Goal: Task Accomplishment & Management: Use online tool/utility

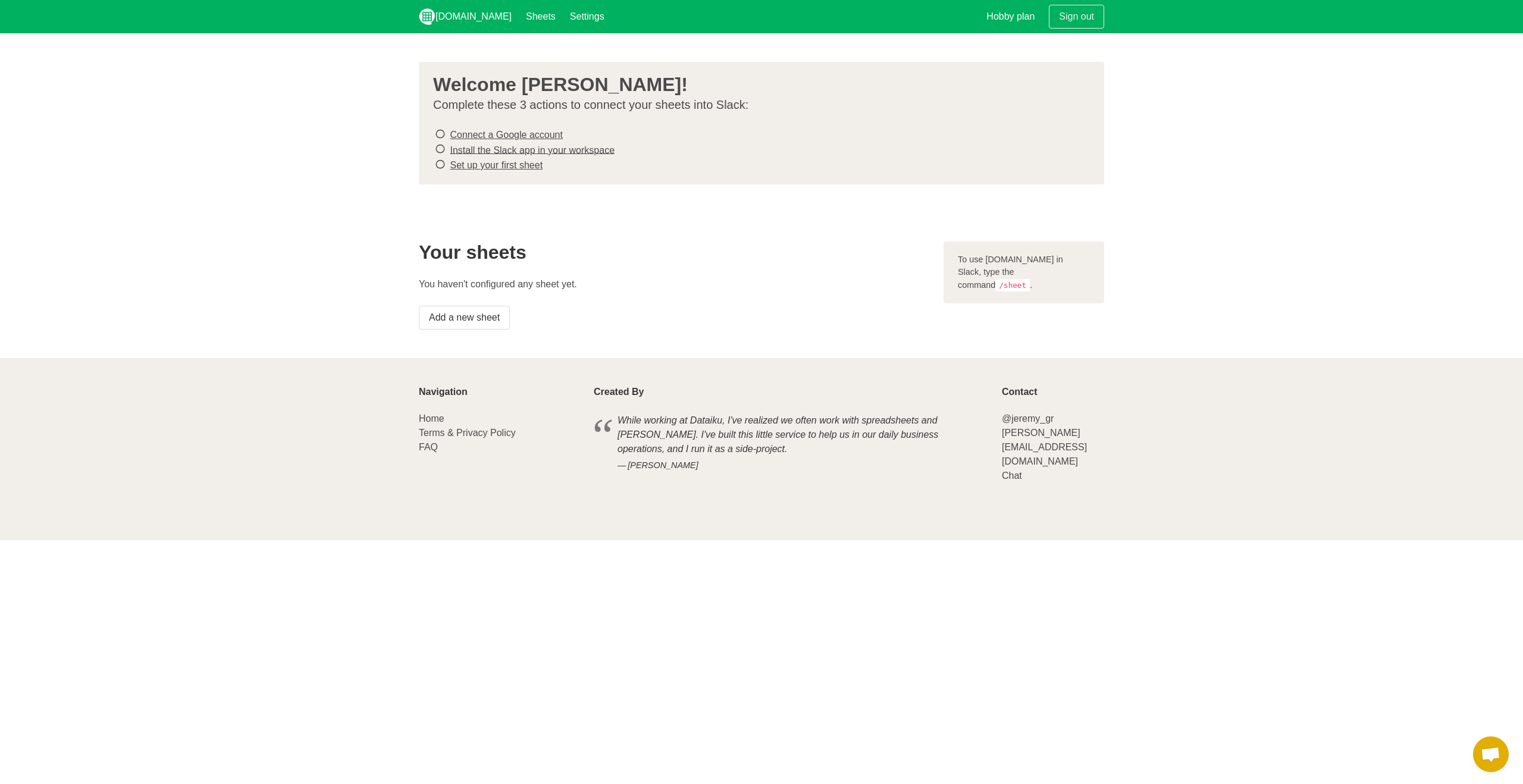
click at [540, 134] on link "Connect a Google account" at bounding box center [506, 135] width 112 height 10
click at [484, 148] on link "Install the Slack app in your workspace" at bounding box center [532, 150] width 165 height 10
click at [529, 164] on link "Set up your first sheet" at bounding box center [496, 165] width 93 height 10
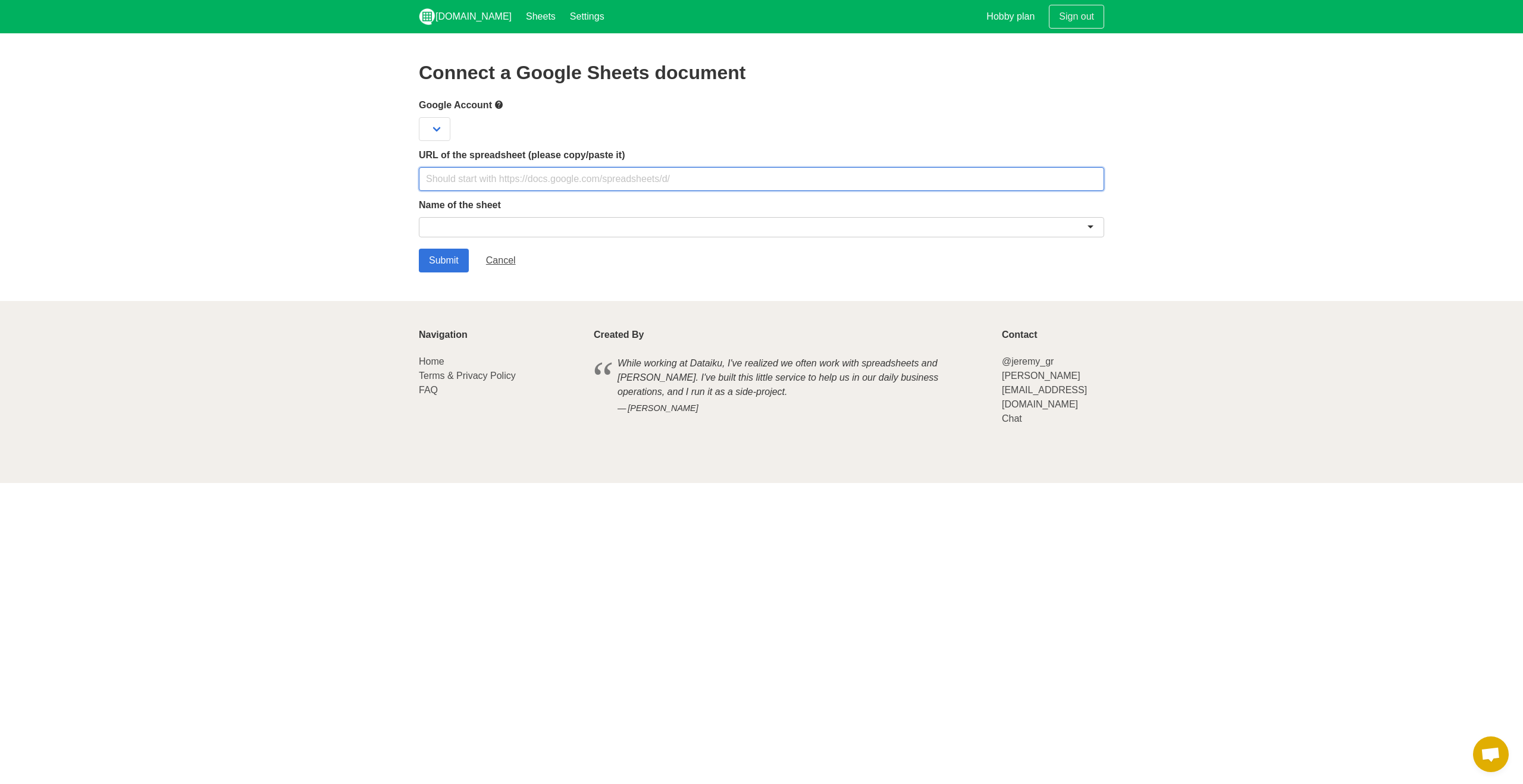
click at [519, 182] on input "text" at bounding box center [761, 179] width 686 height 23
click at [300, 199] on section "Connect a Google Sheets document Google Account URL of the spreadsheet (please …" at bounding box center [761, 167] width 1523 height 268
click at [529, 176] on input "text" at bounding box center [761, 179] width 686 height 23
paste input "[URL][DOMAIN_NAME]"
type input "https://docs.google.com/spreadsheets/d/1ArQDrIuOrcde6e_W7s6ZzvYpZGw0xWQNTLXAHNp…"
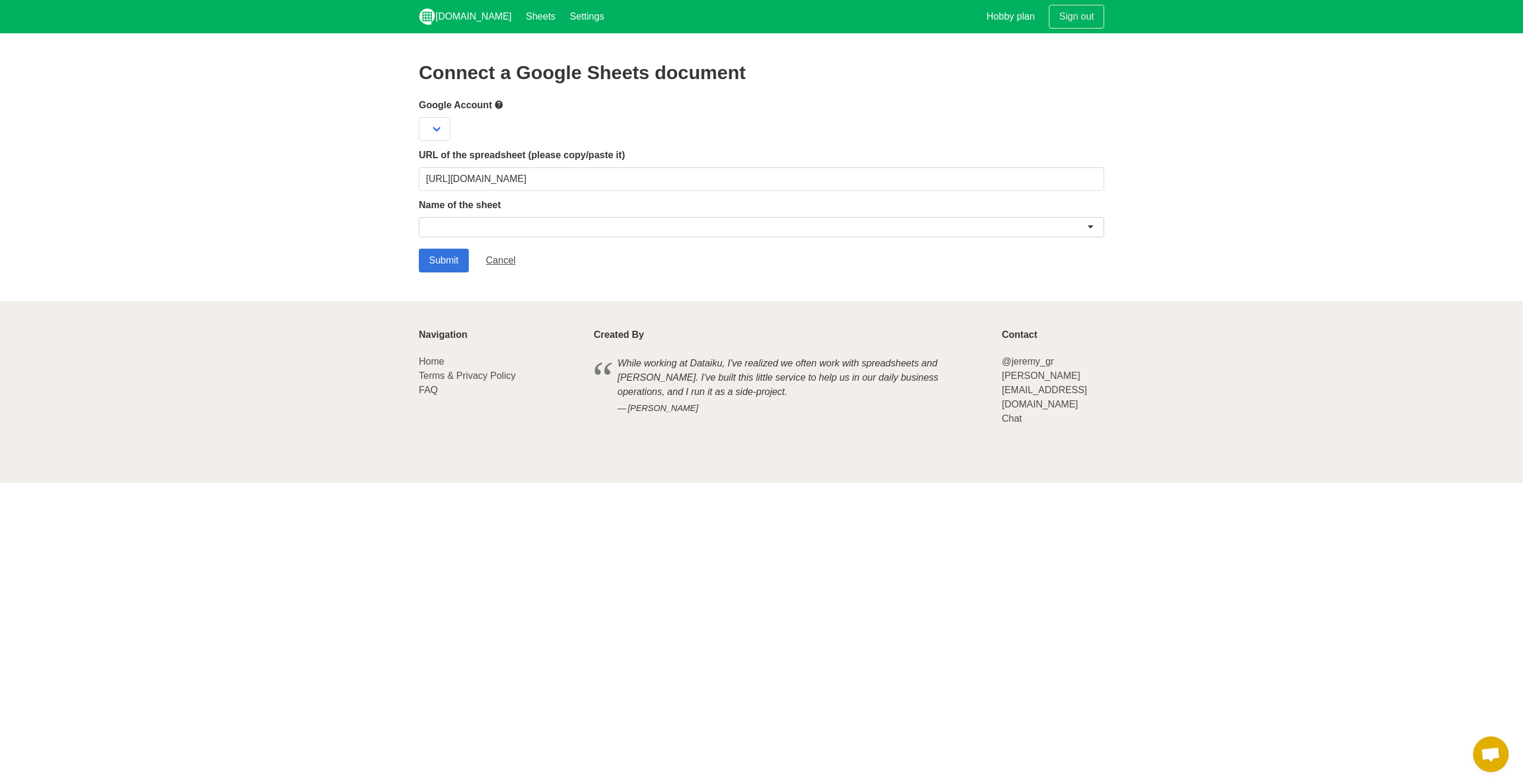
click at [509, 226] on div at bounding box center [761, 227] width 686 height 21
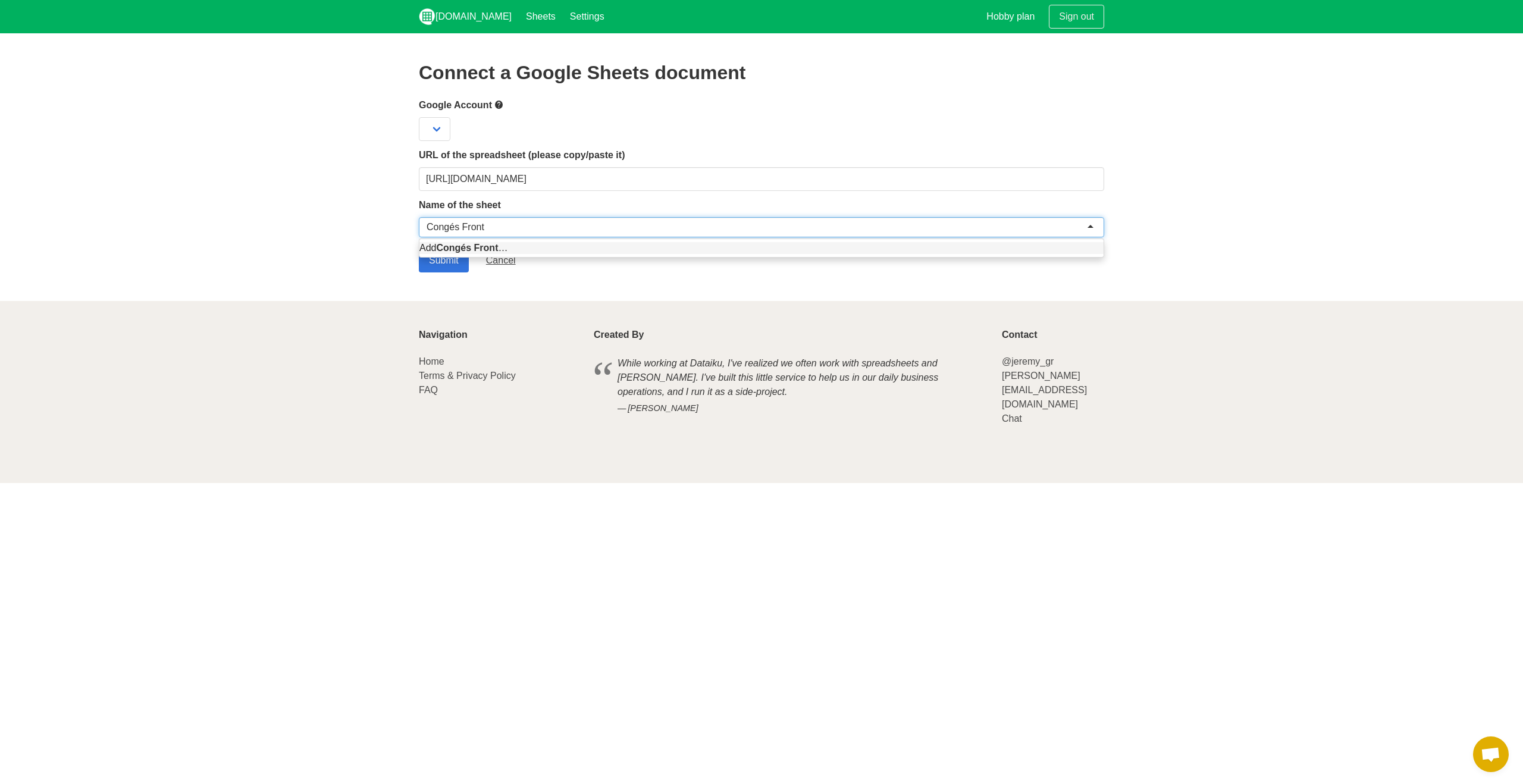
type input "Congés Front"
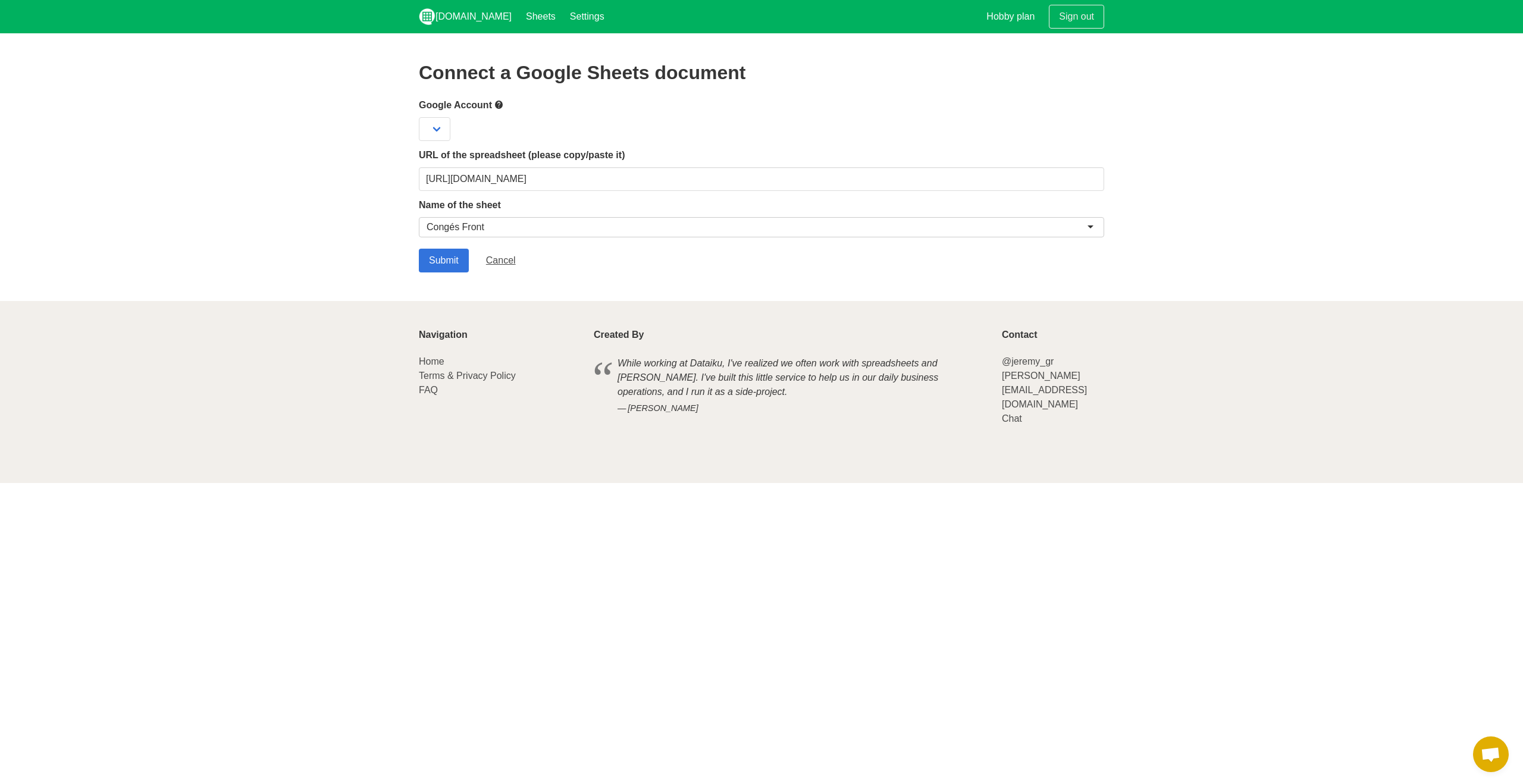
click at [364, 233] on section "Connect a Google Sheets document Google Account URL of the spreadsheet (please …" at bounding box center [761, 167] width 1523 height 268
click at [438, 132] on select at bounding box center [434, 129] width 31 height 23
click at [440, 126] on select at bounding box center [434, 129] width 31 height 23
click at [437, 254] on input "Submit" at bounding box center [443, 260] width 50 height 23
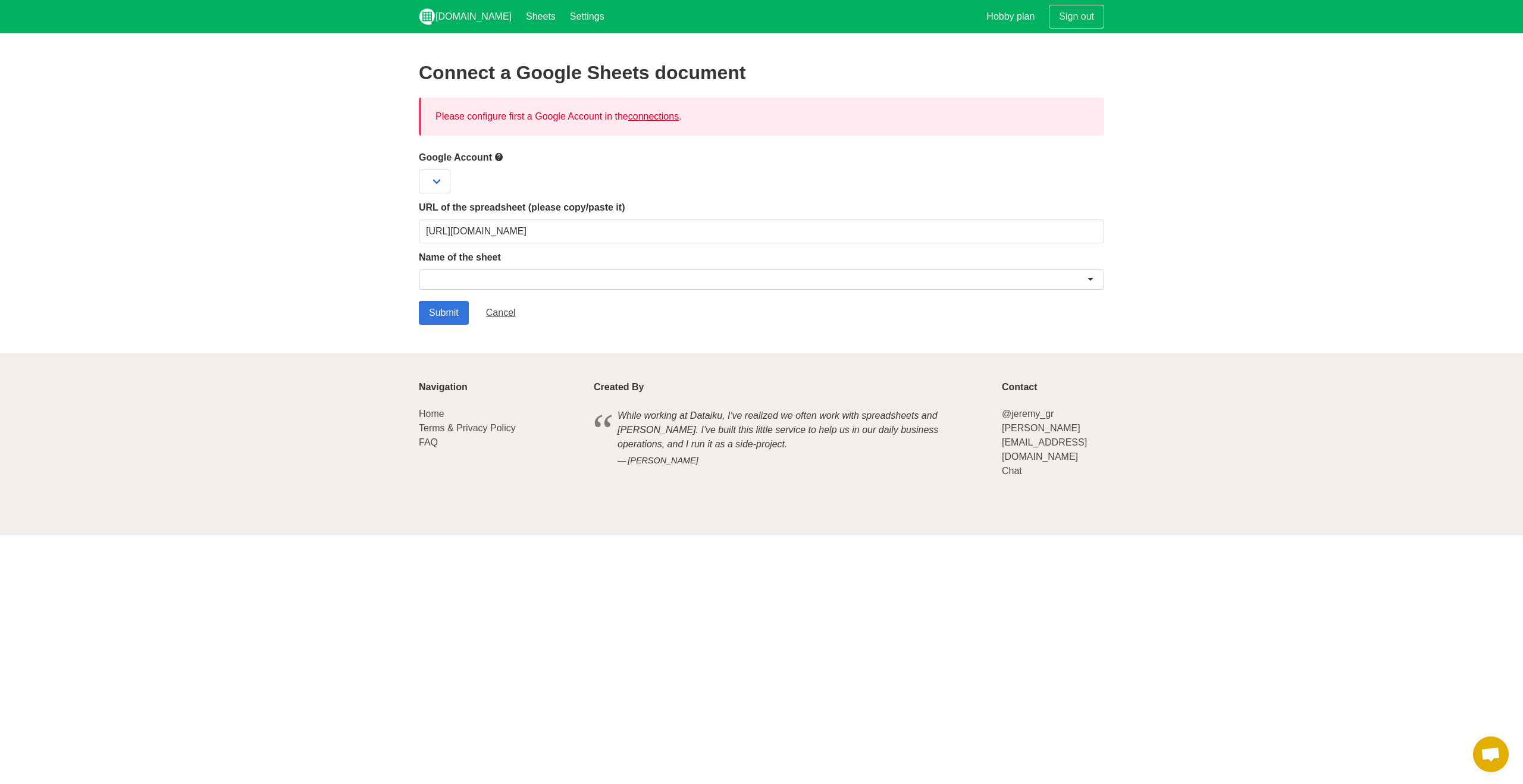
click at [663, 116] on link "connections" at bounding box center [653, 116] width 51 height 10
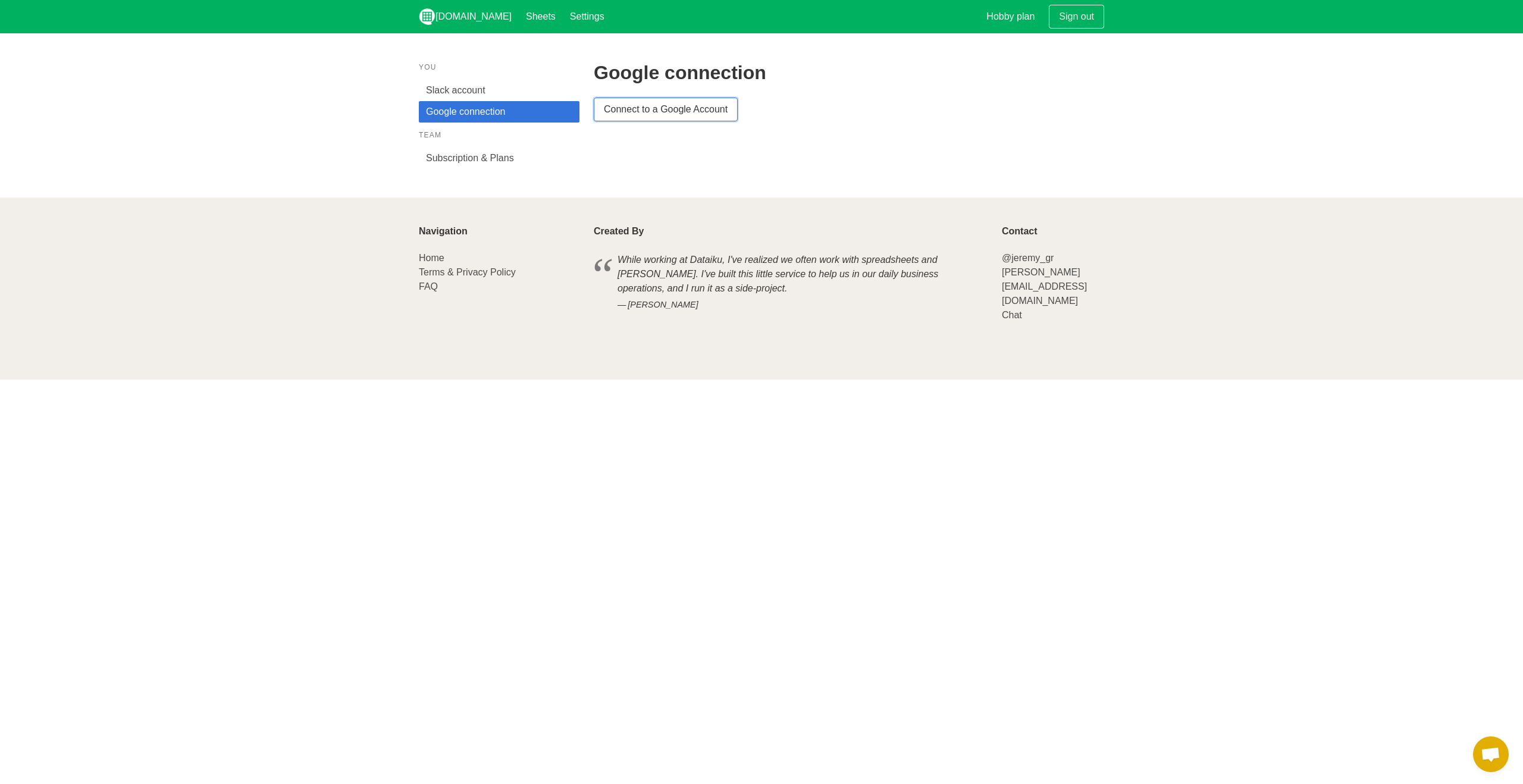
click at [617, 106] on link "Connect to a Google Account" at bounding box center [665, 109] width 144 height 23
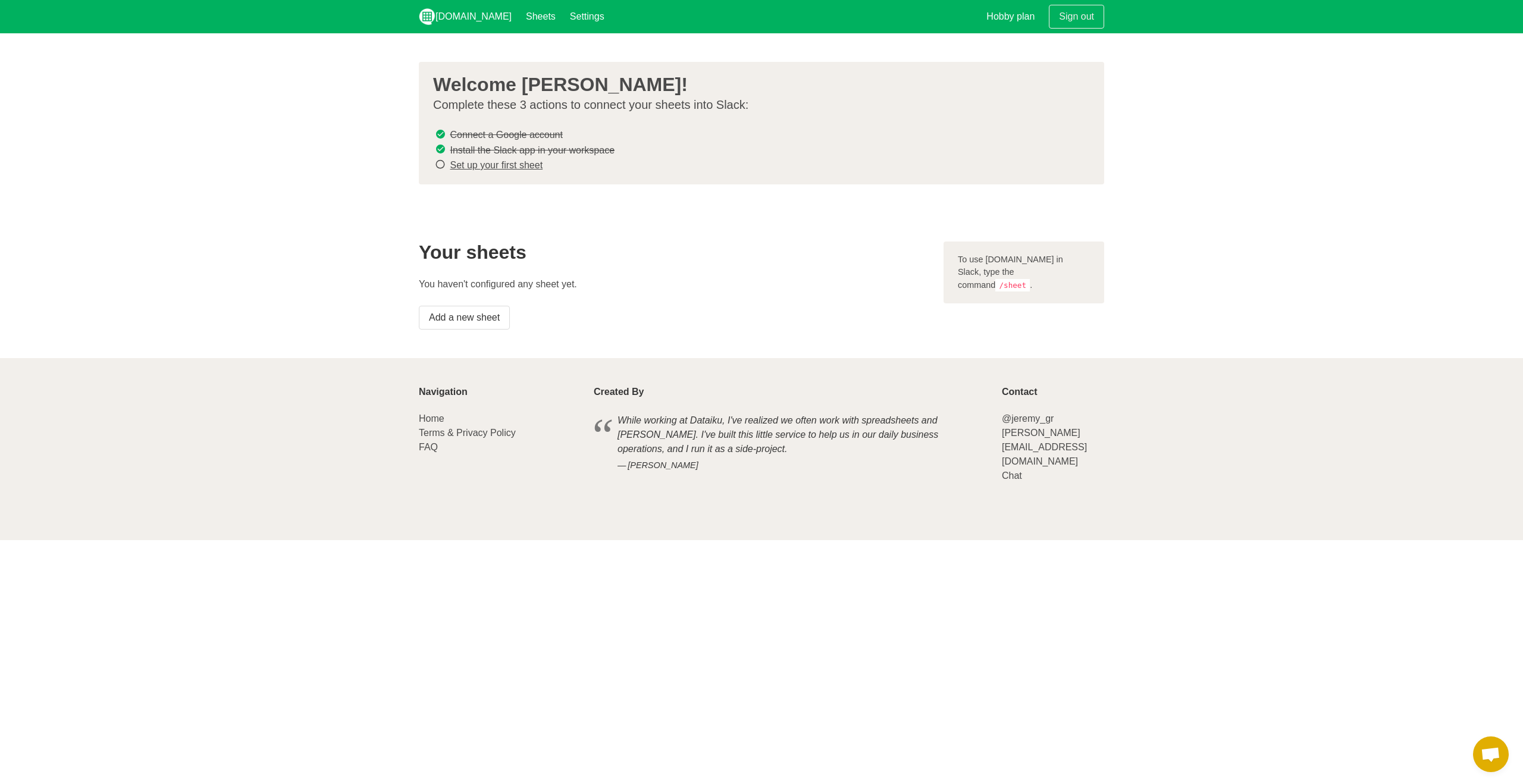
click at [530, 167] on link "Set up your first sheet" at bounding box center [496, 165] width 93 height 10
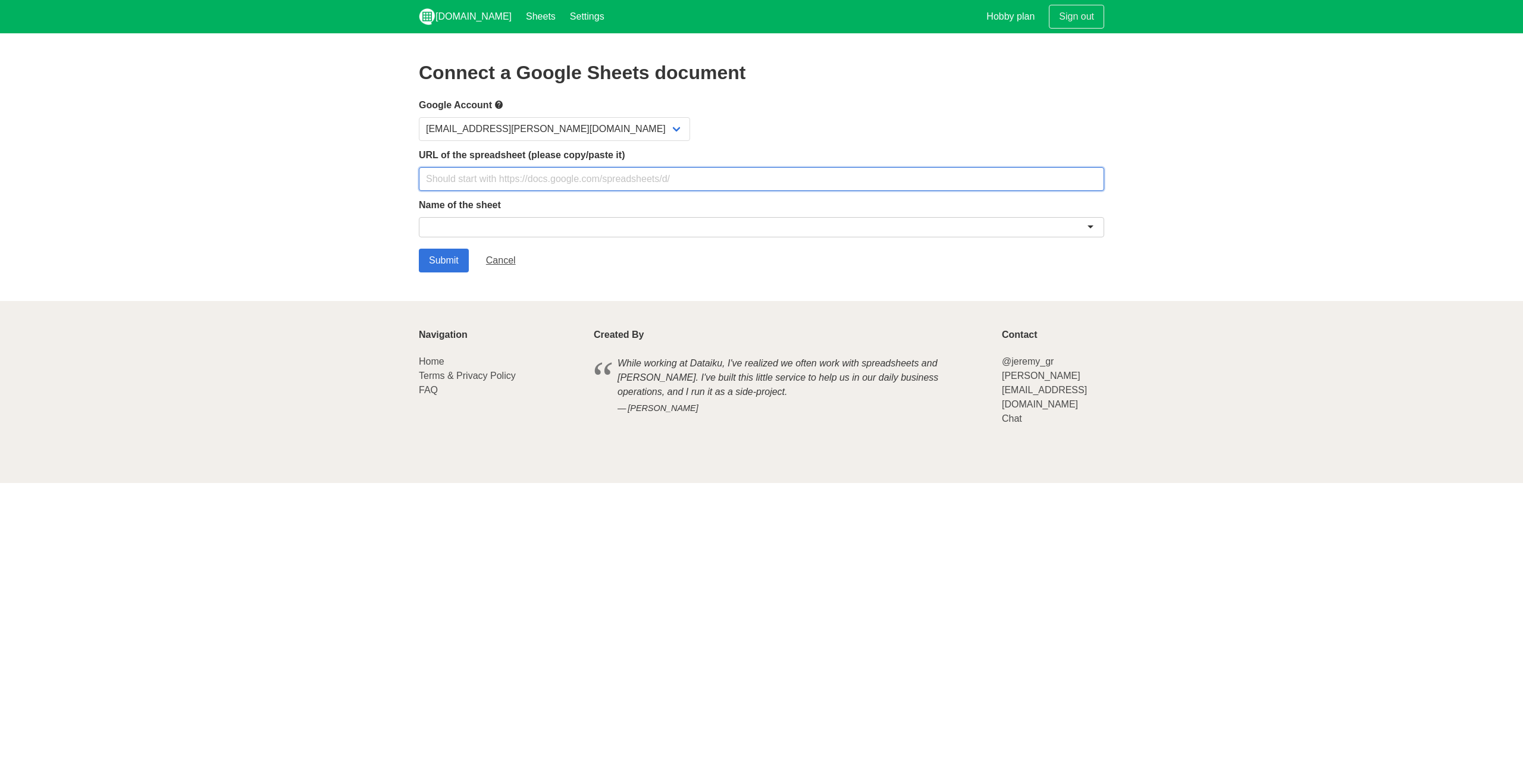
click at [600, 182] on input "text" at bounding box center [761, 179] width 686 height 23
paste input "https://docs.google.com/spreadsheets/d/1ArQDrIuOrcde6e_W7s6ZzvYpZGw0xWQNTLXAHNp…"
type input "https://docs.google.com/spreadsheets/d/1ArQDrIuOrcde6e_W7s6ZzvYpZGw0xWQNTLXAHNp…"
click at [505, 129] on select "[EMAIL_ADDRESS][PERSON_NAME][DOMAIN_NAME]" at bounding box center [554, 129] width 271 height 23
click at [460, 228] on div at bounding box center [761, 227] width 686 height 21
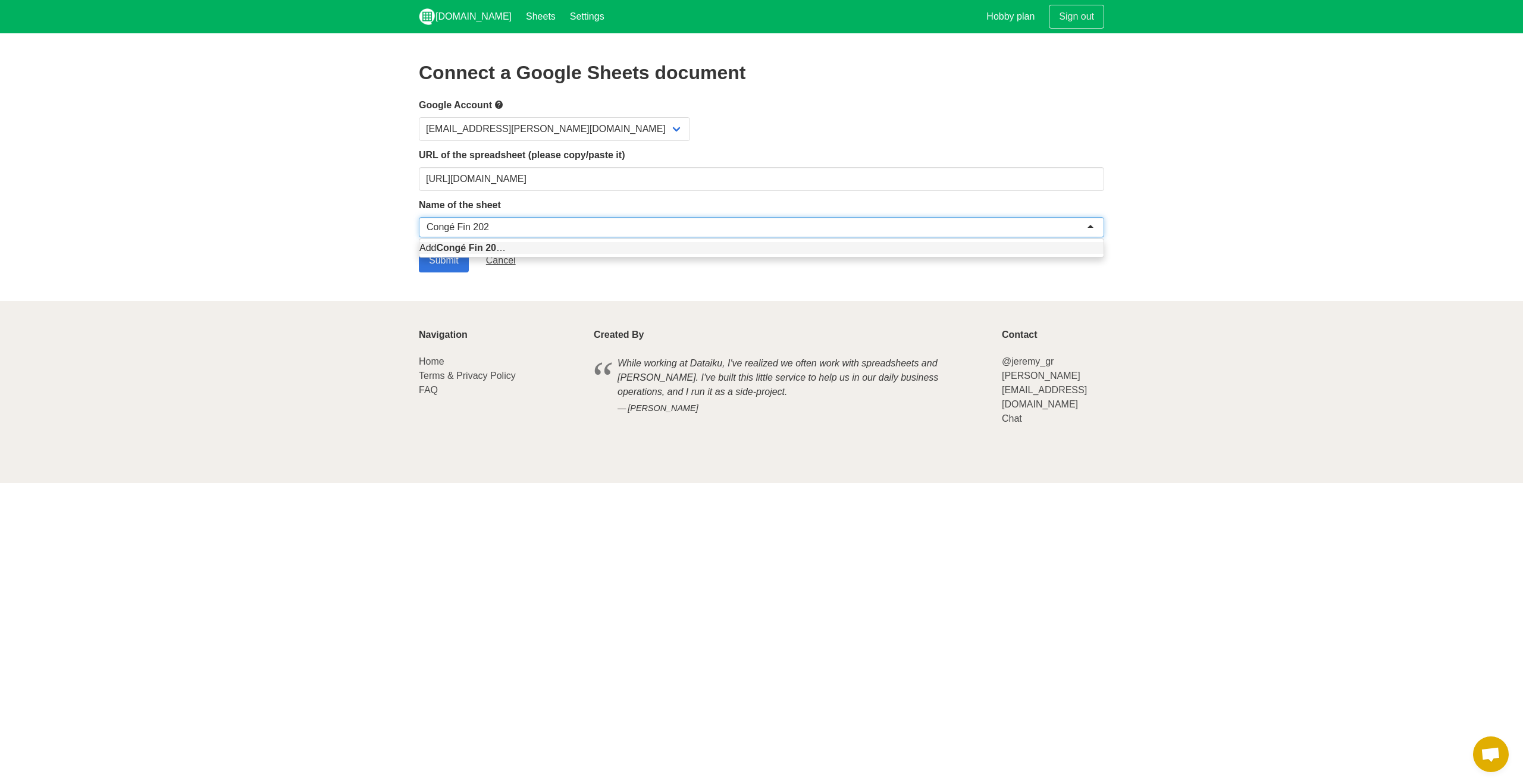
type input "Congé Fin 2025"
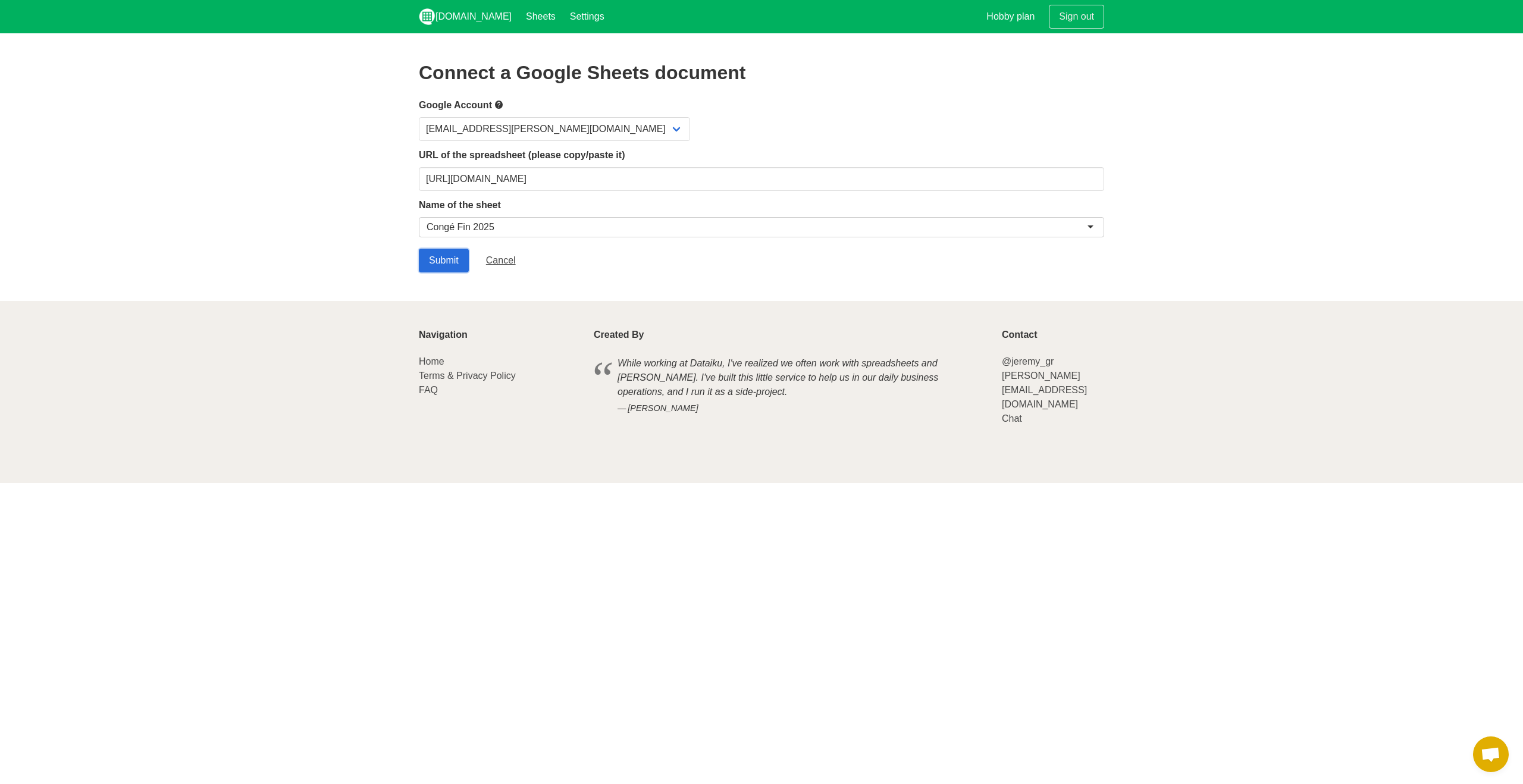
click at [435, 251] on input "Submit" at bounding box center [443, 260] width 50 height 23
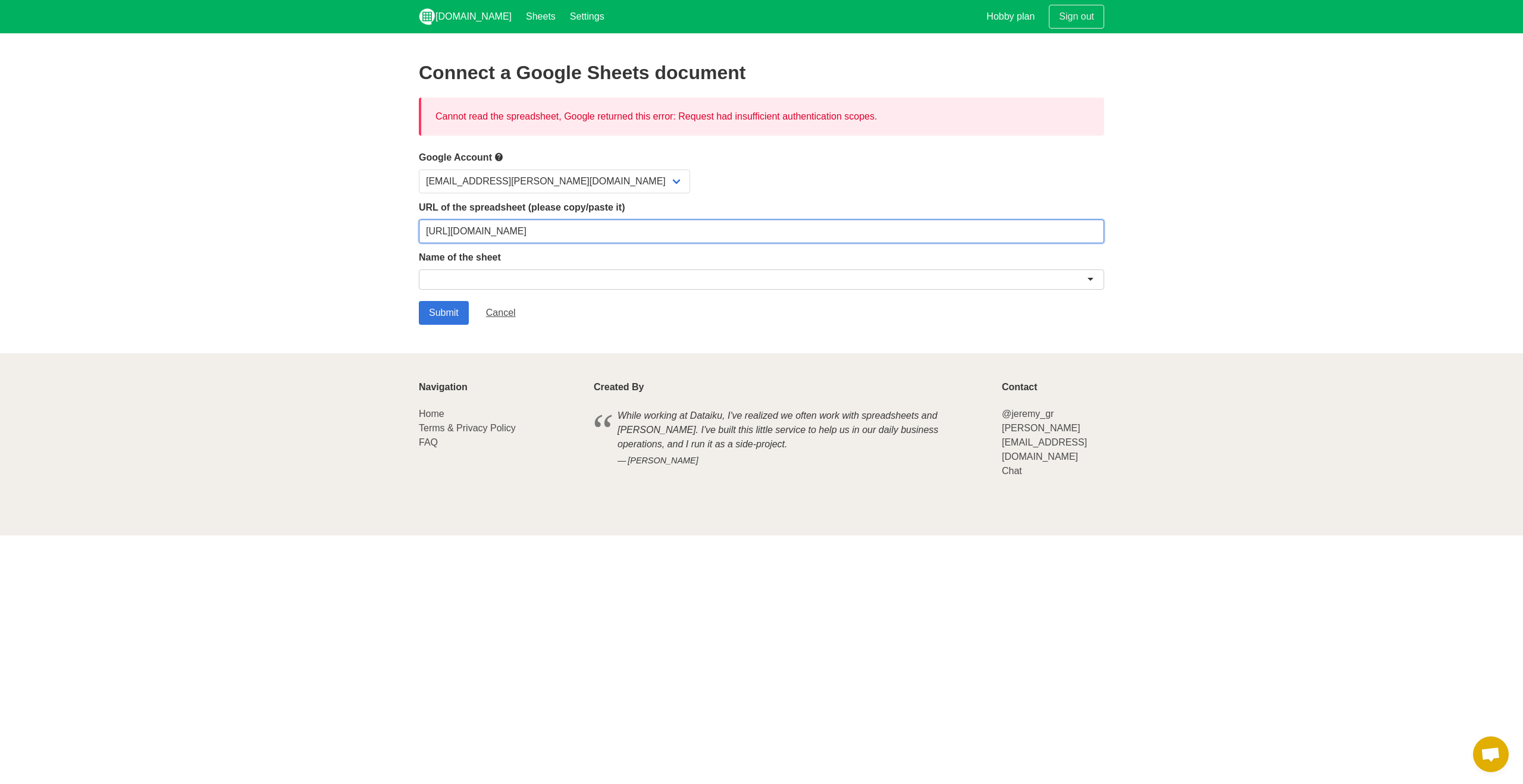
click at [515, 227] on input "[URL][DOMAIN_NAME]" at bounding box center [761, 231] width 686 height 23
paste input "usp=sharing"
type input "[URL][DOMAIN_NAME]"
click at [456, 276] on div at bounding box center [761, 280] width 686 height 21
click at [1097, 277] on div at bounding box center [761, 280] width 686 height 21
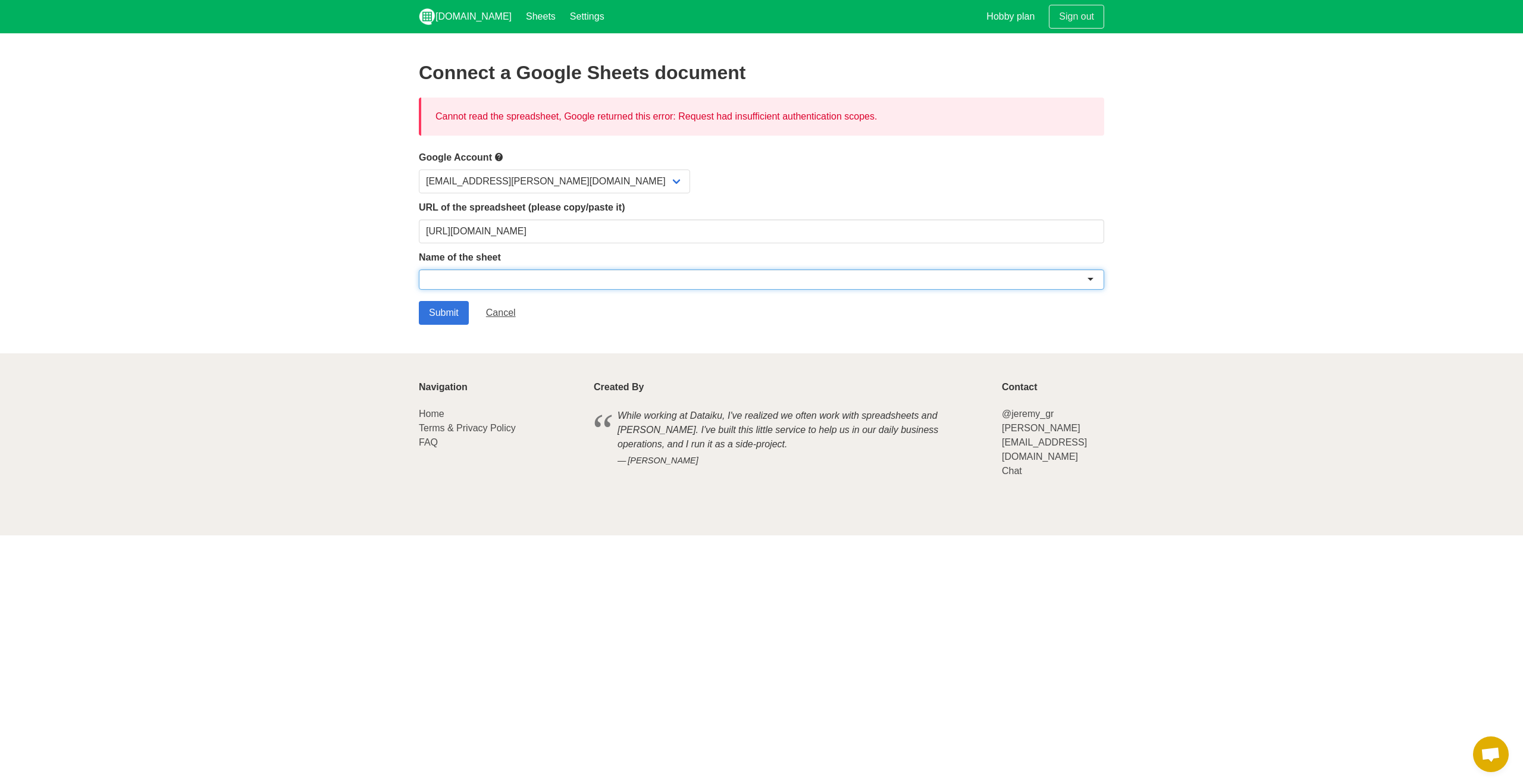
click at [1094, 280] on div at bounding box center [761, 280] width 686 height 21
click at [1064, 280] on div at bounding box center [761, 280] width 686 height 21
type input "Congés Front"
click at [441, 314] on input "Submit" at bounding box center [443, 313] width 50 height 23
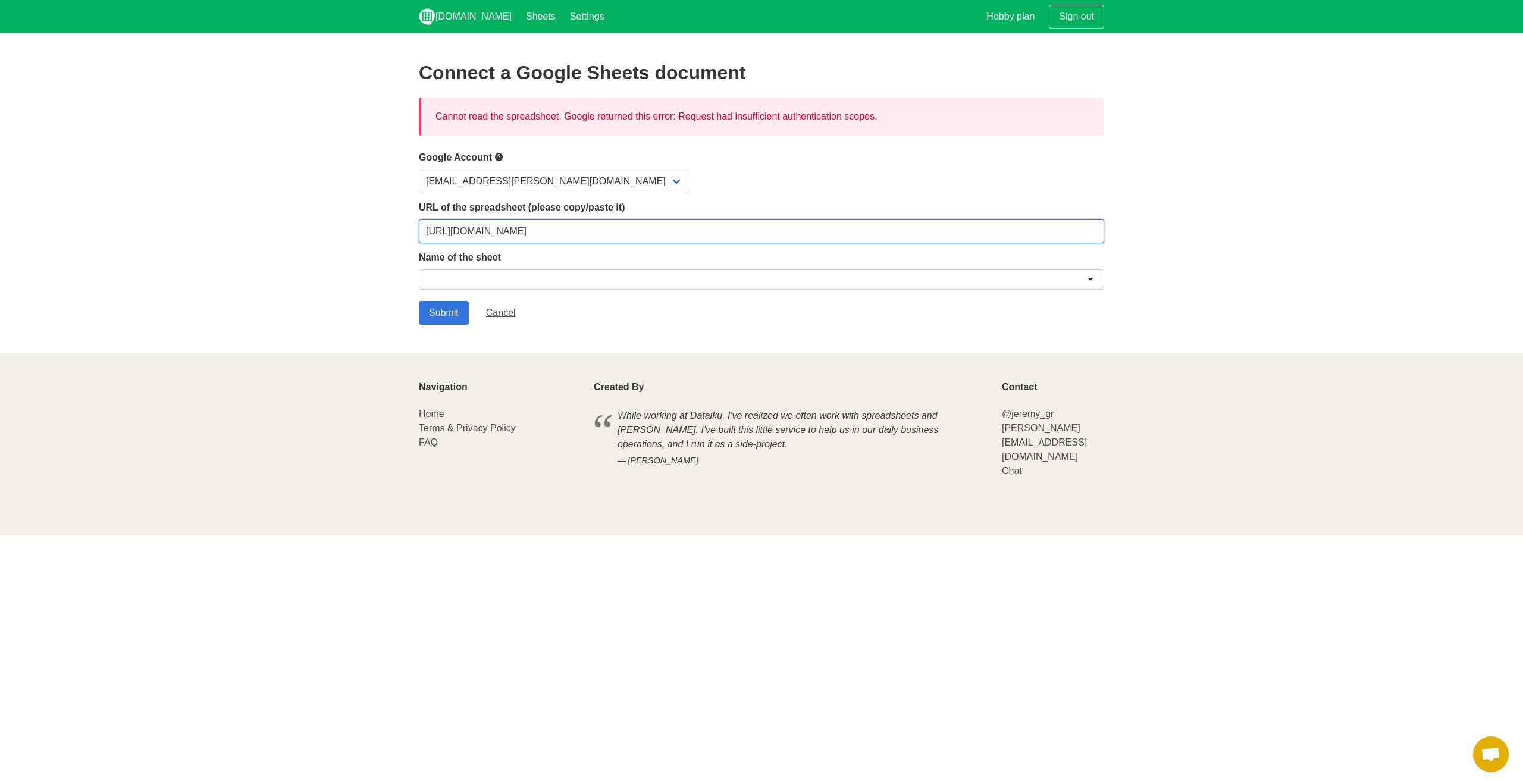
click at [481, 239] on input "[URL][DOMAIN_NAME]" at bounding box center [761, 231] width 686 height 23
click at [476, 283] on div at bounding box center [761, 280] width 686 height 21
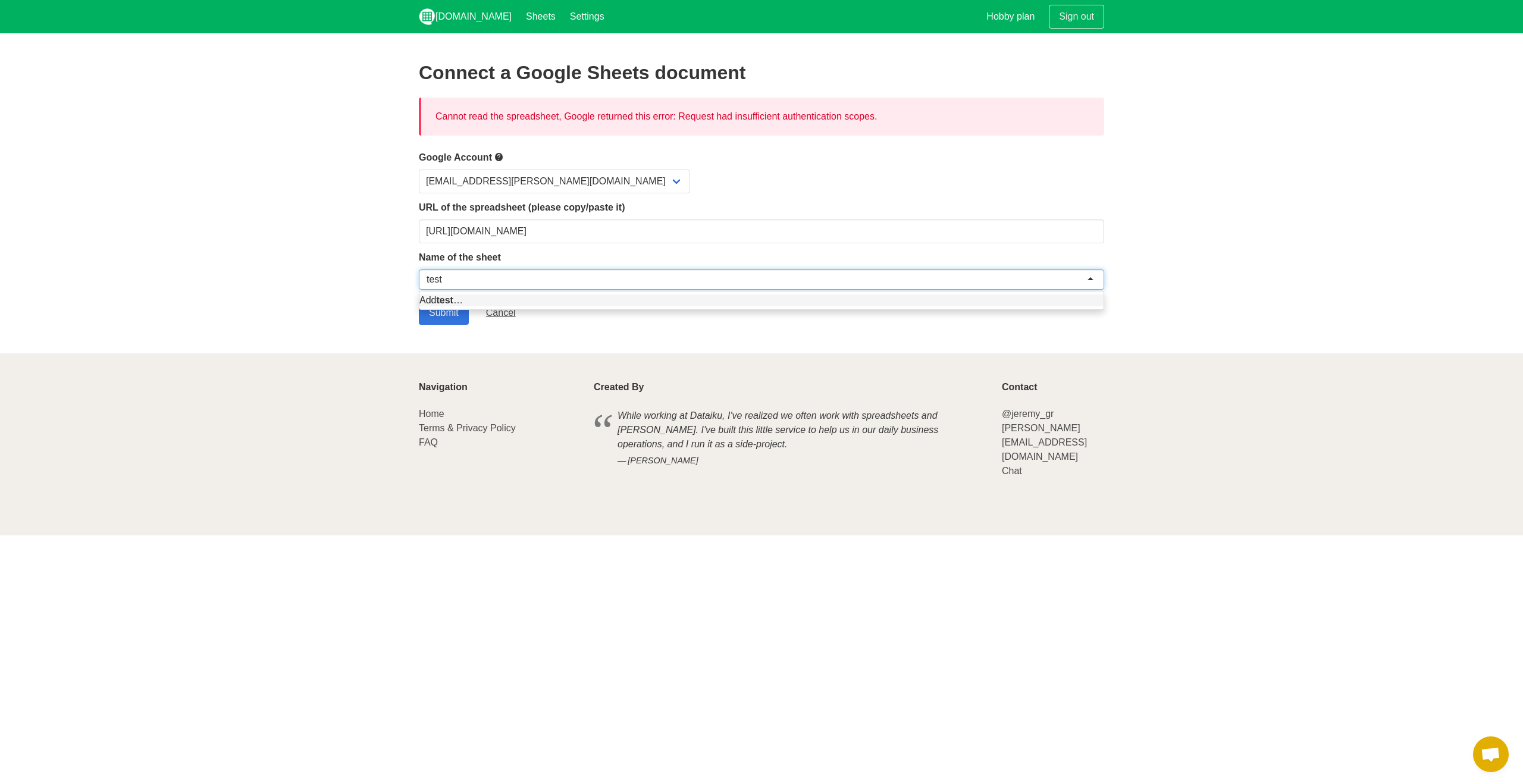
type input "test"
click at [438, 335] on section "Connect a Google Sheets document Cannot read the spreadsheet, Google returned t…" at bounding box center [761, 193] width 1523 height 320
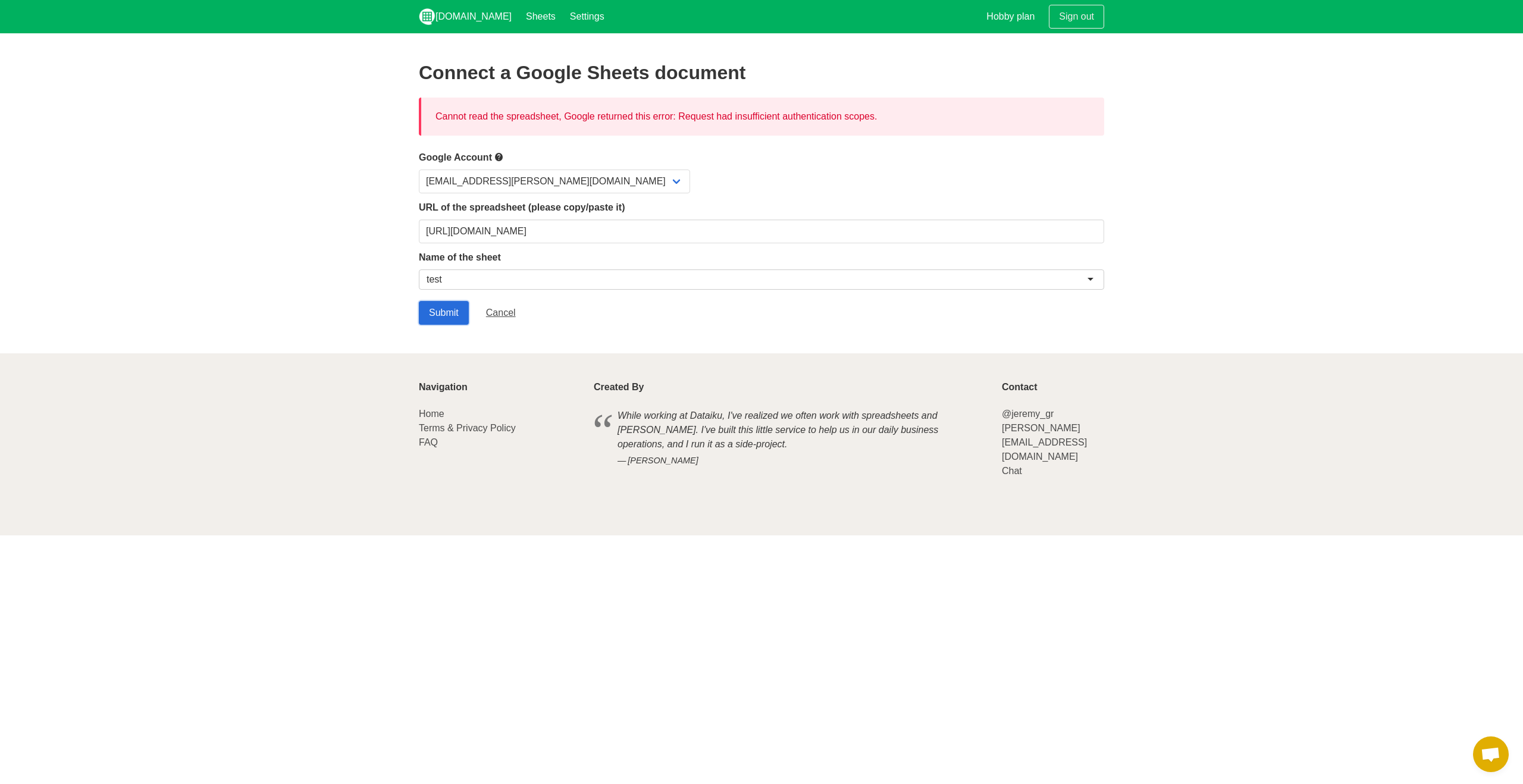
click at [438, 313] on input "Submit" at bounding box center [443, 313] width 50 height 23
click at [473, 20] on link "[DOMAIN_NAME]" at bounding box center [466, 17] width 108 height 33
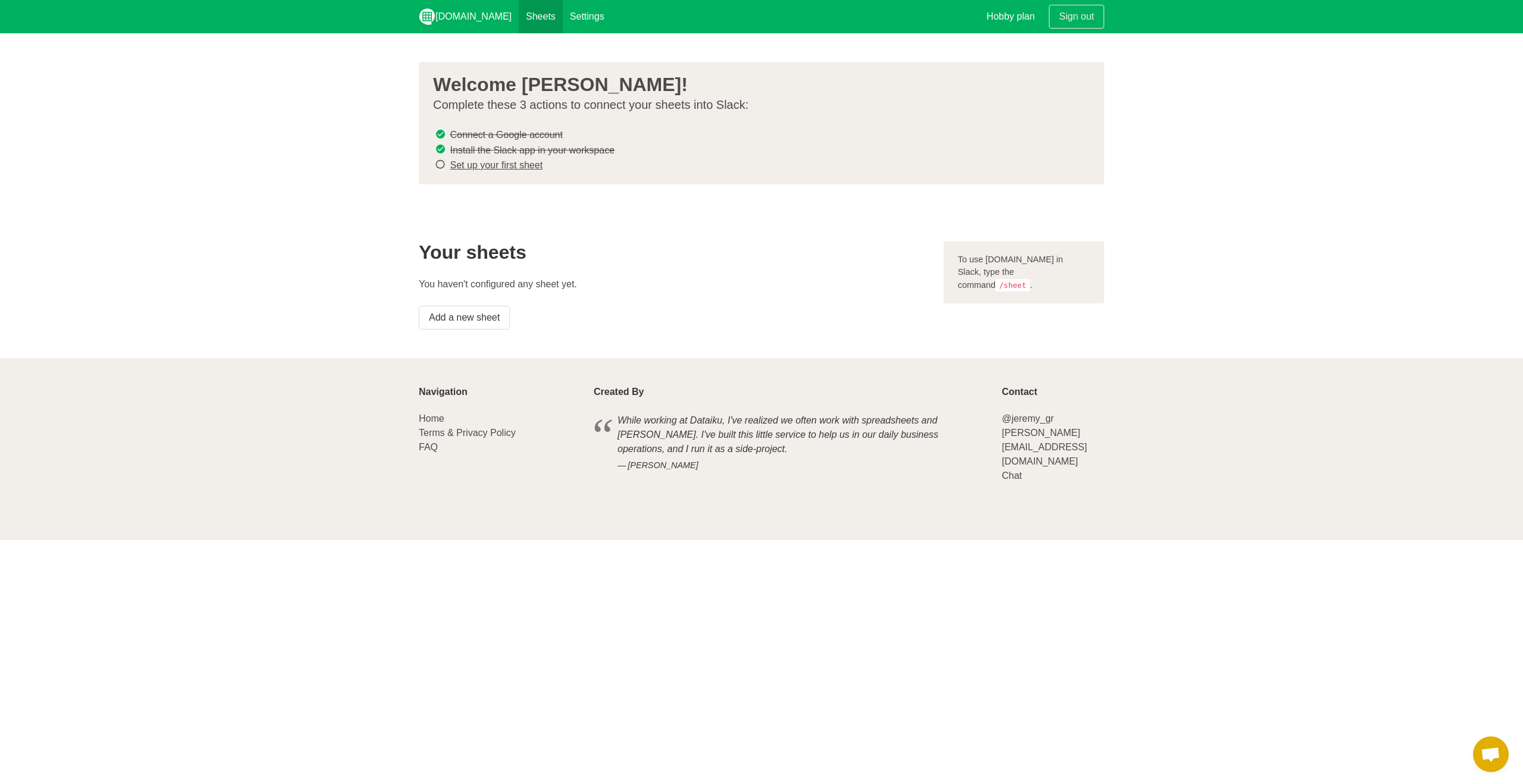
click at [518, 15] on link "Sheets" at bounding box center [540, 17] width 44 height 33
click at [569, 15] on link "Settings" at bounding box center [588, 17] width 49 height 33
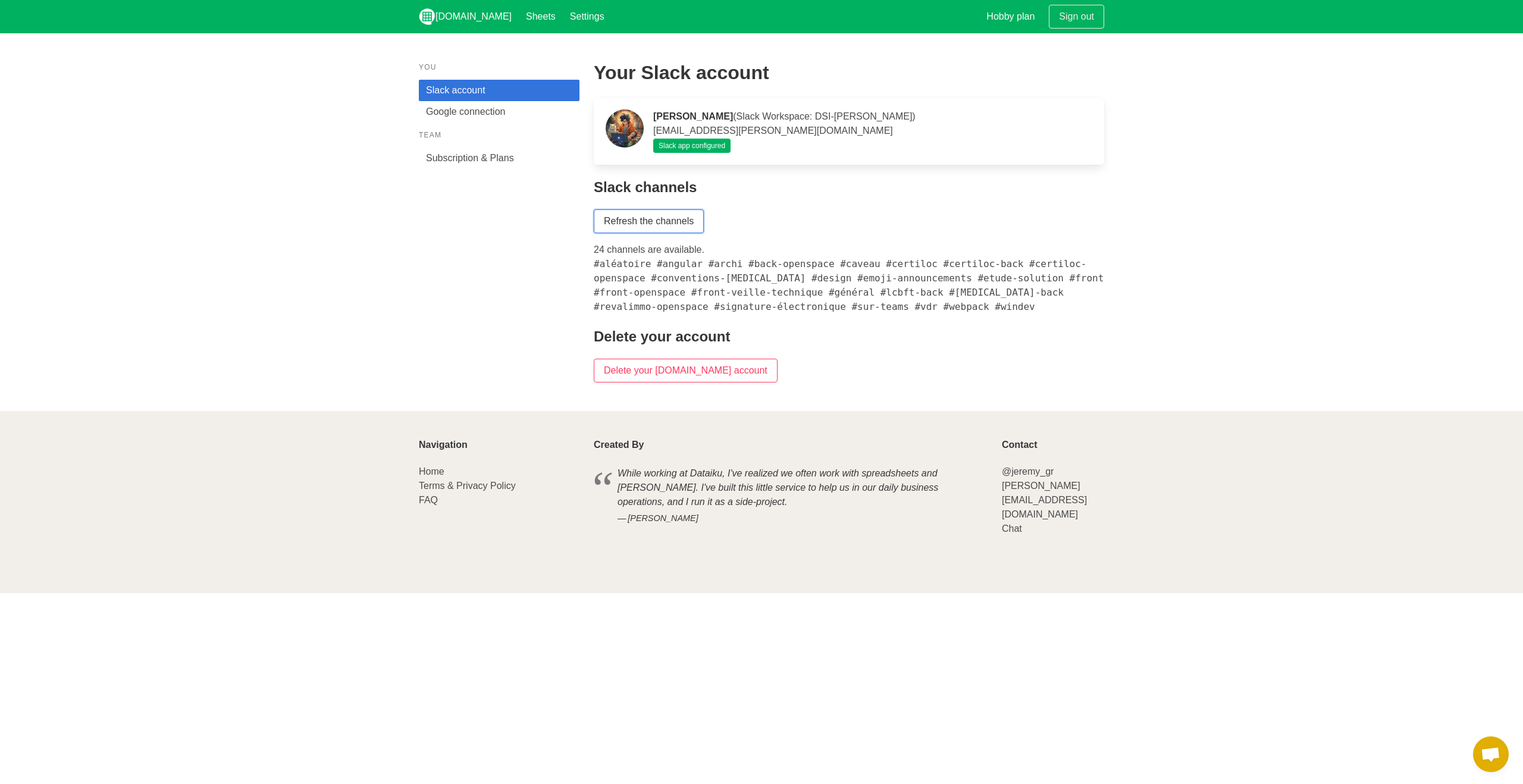
click at [614, 218] on link "Refresh the channels" at bounding box center [649, 221] width 111 height 23
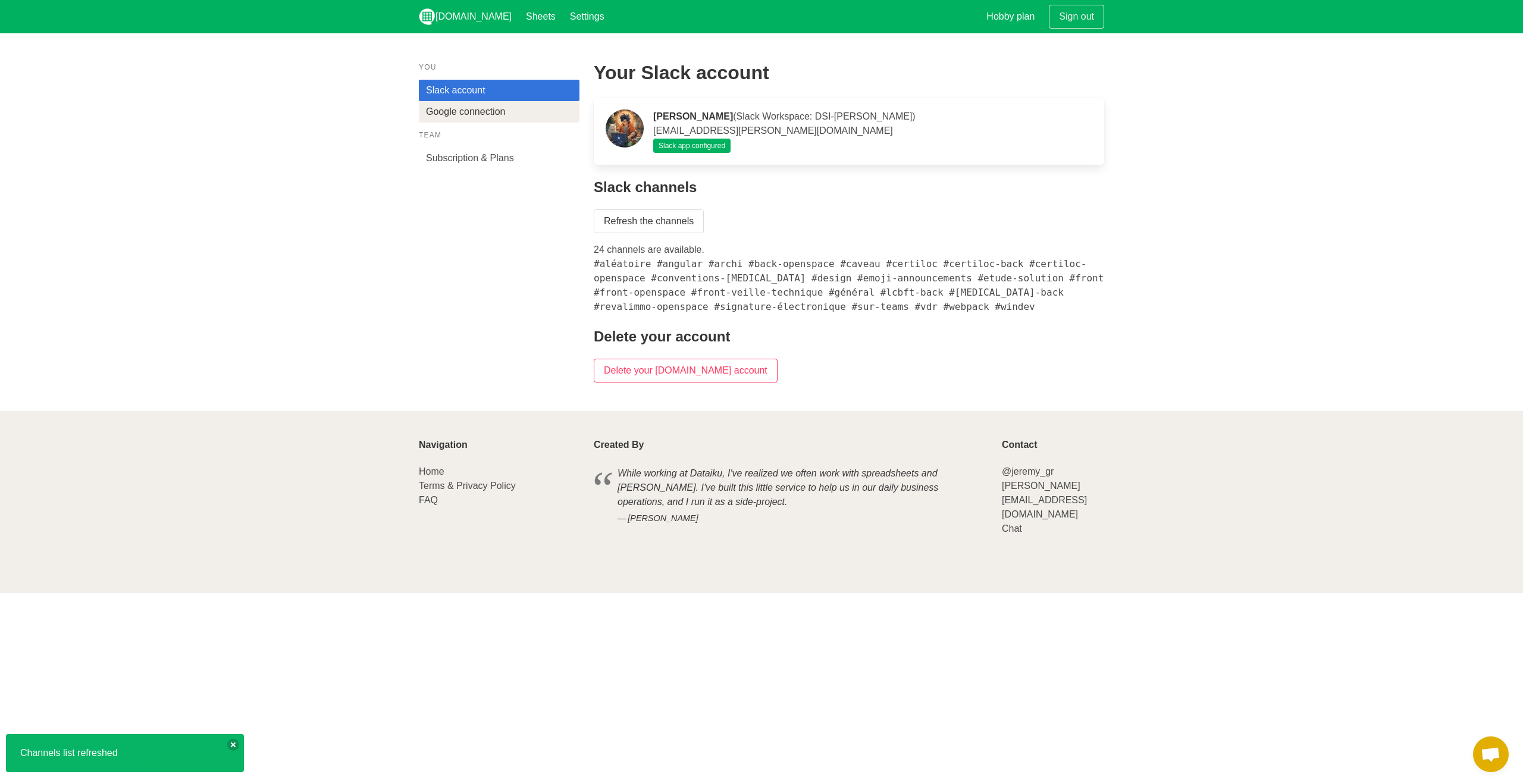
click at [487, 113] on link "Google connection" at bounding box center [499, 111] width 160 height 22
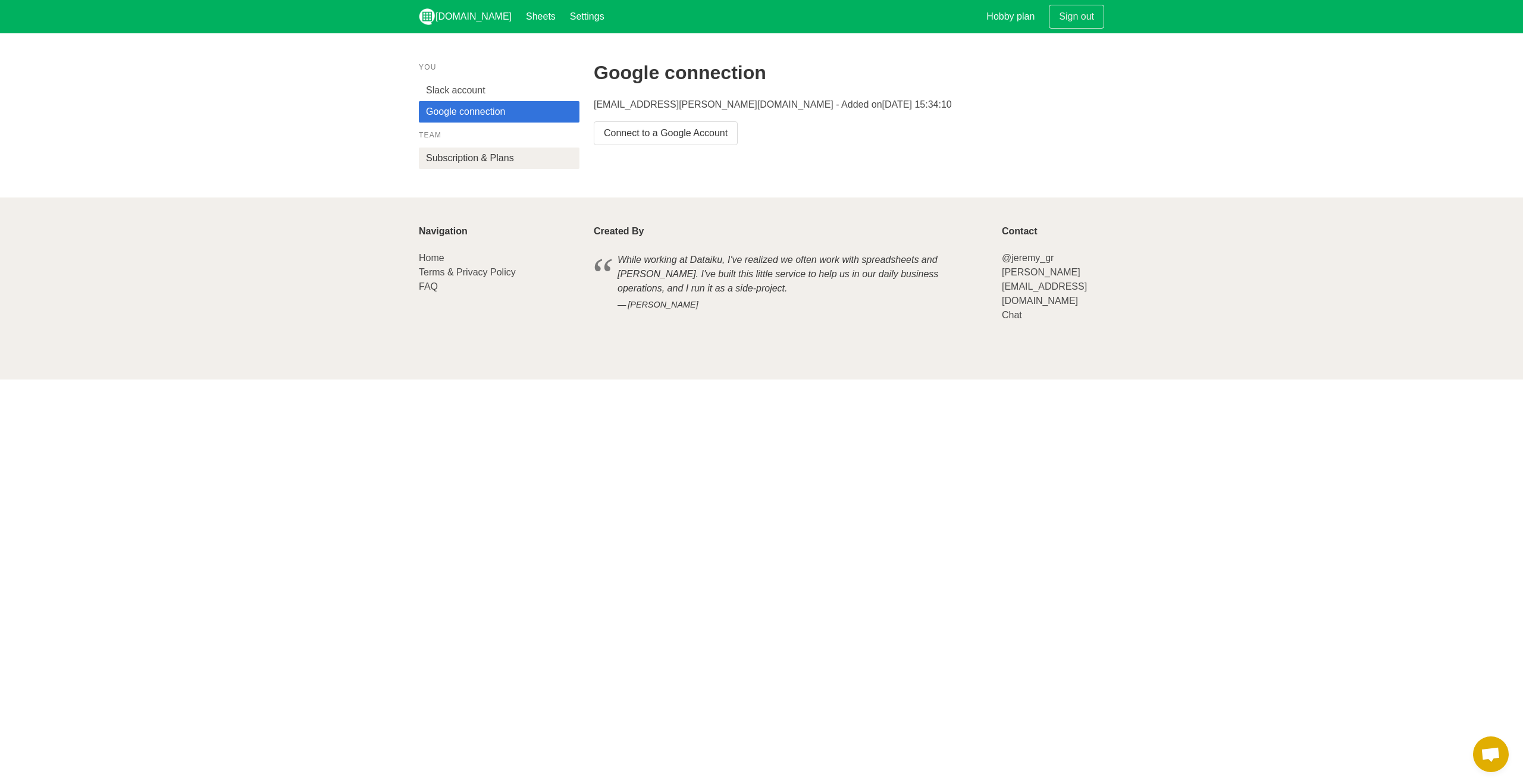
click at [507, 161] on link "Subscription & Plans" at bounding box center [499, 158] width 160 height 22
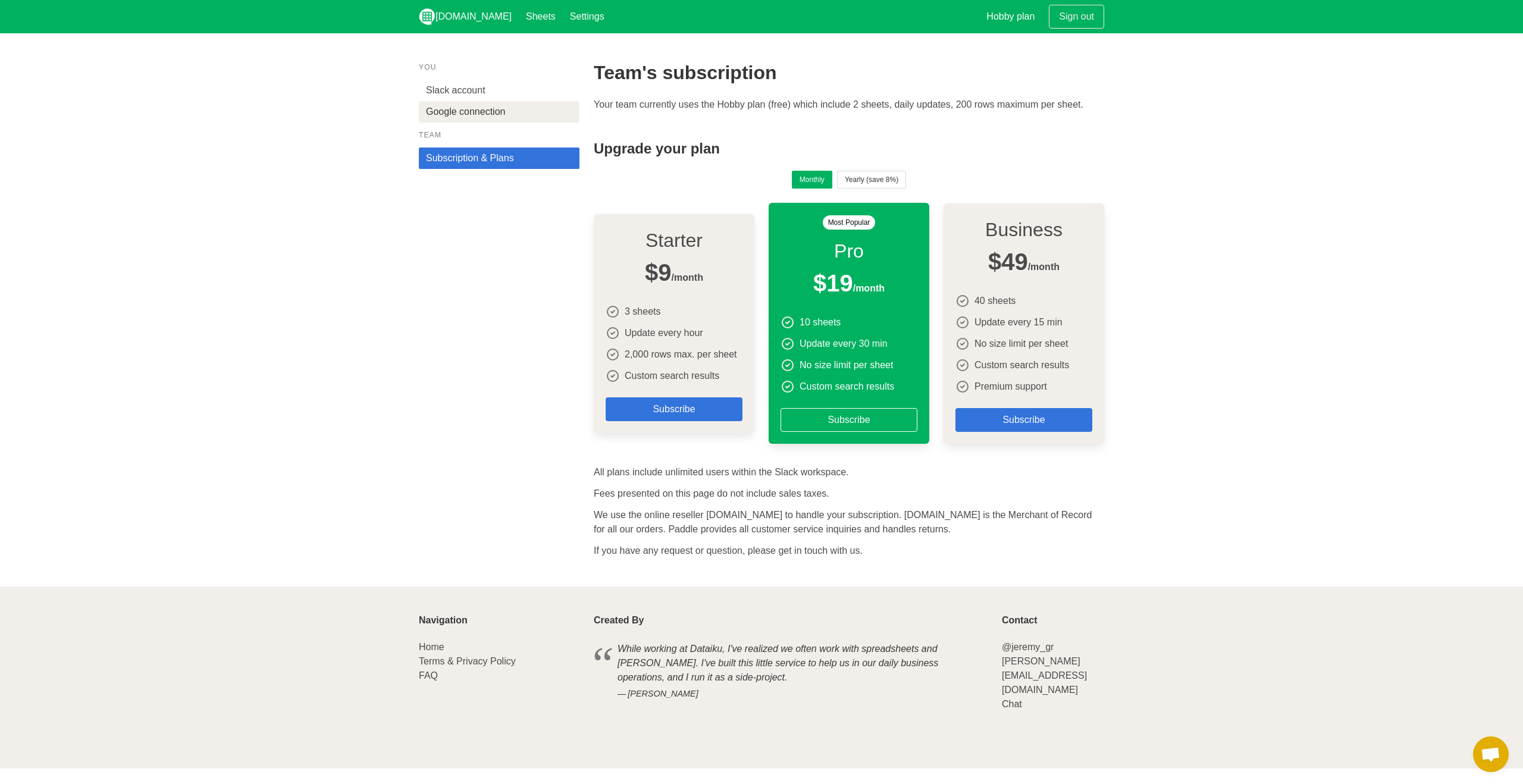
click at [520, 117] on link "Google connection" at bounding box center [499, 111] width 160 height 22
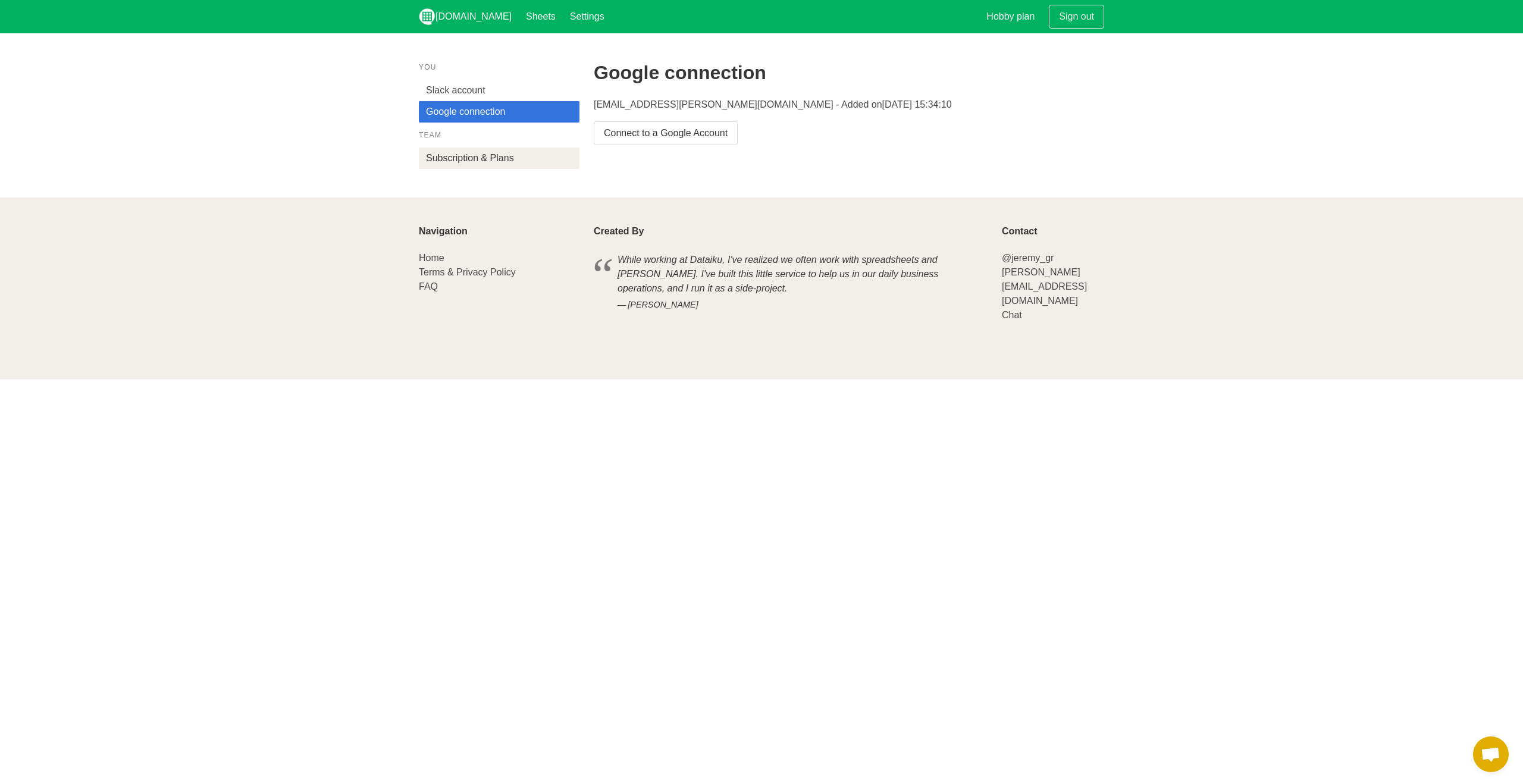
click at [502, 157] on link "Subscription & Plans" at bounding box center [499, 158] width 160 height 22
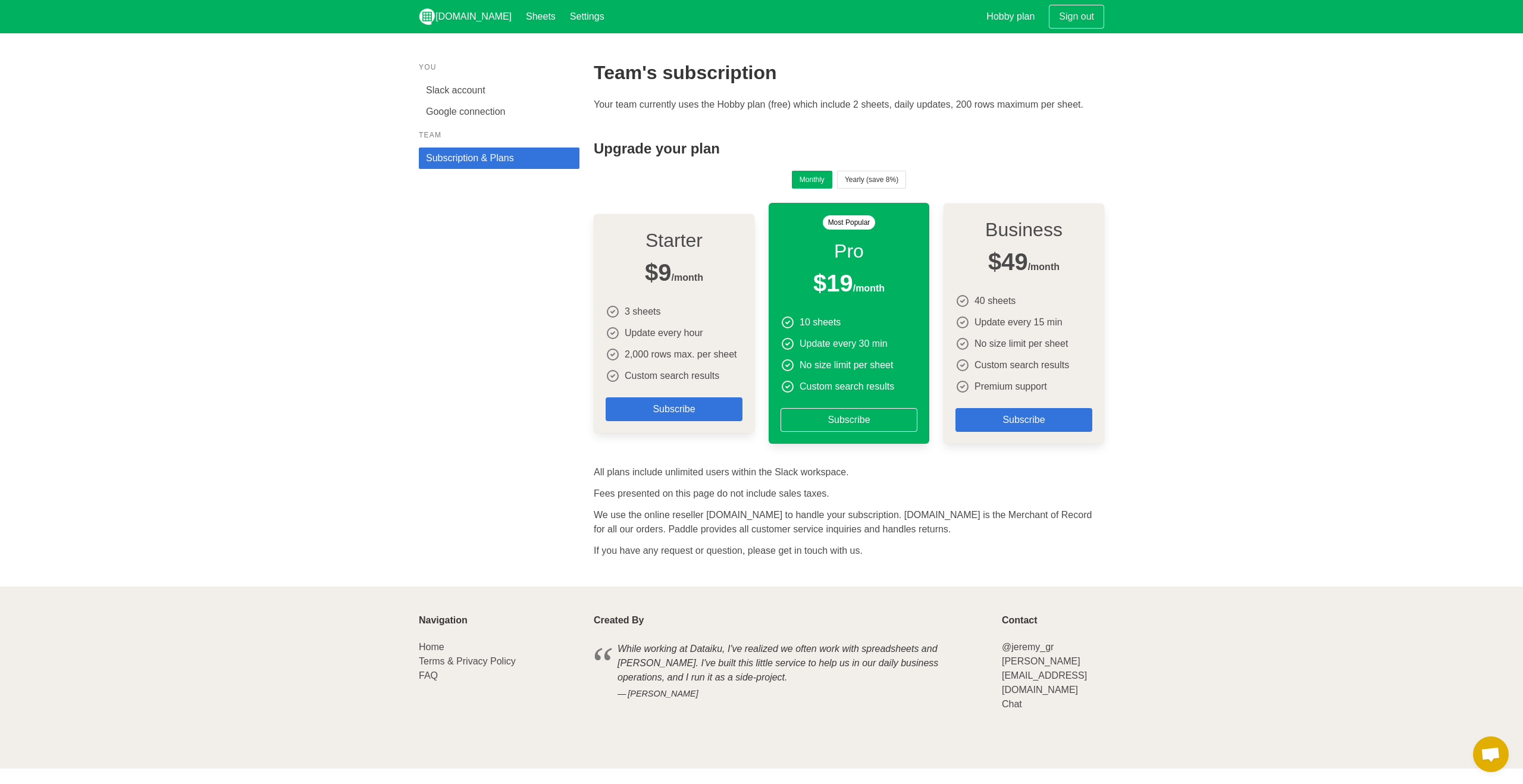
click at [501, 134] on p "Team" at bounding box center [499, 135] width 160 height 11
click at [502, 122] on aside "You Slack account Google connection Team Subscription & Plans" at bounding box center [499, 115] width 160 height 108
click at [505, 119] on link "Google connection" at bounding box center [499, 111] width 160 height 22
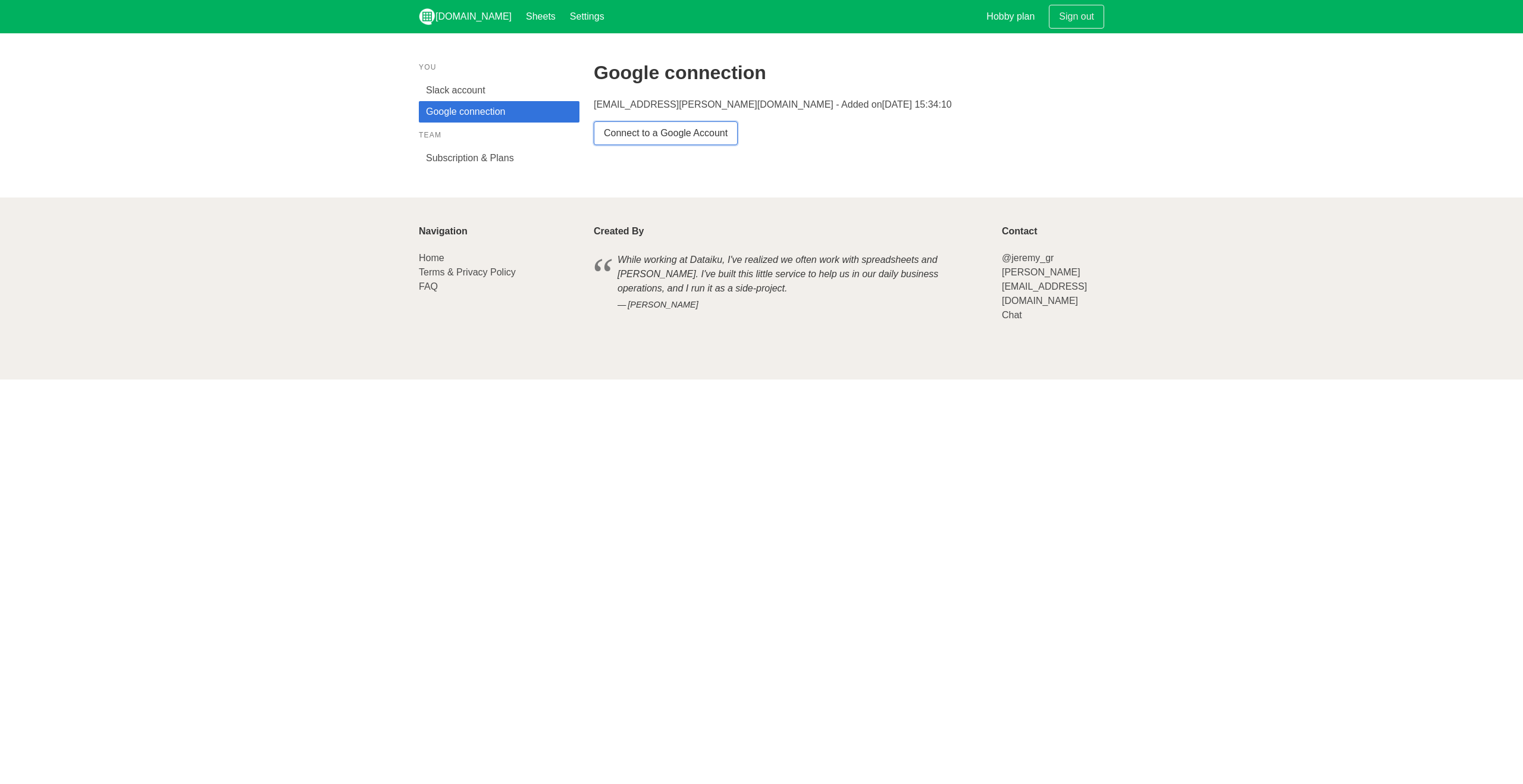
click at [662, 129] on link "Connect to a Google Account" at bounding box center [665, 133] width 144 height 23
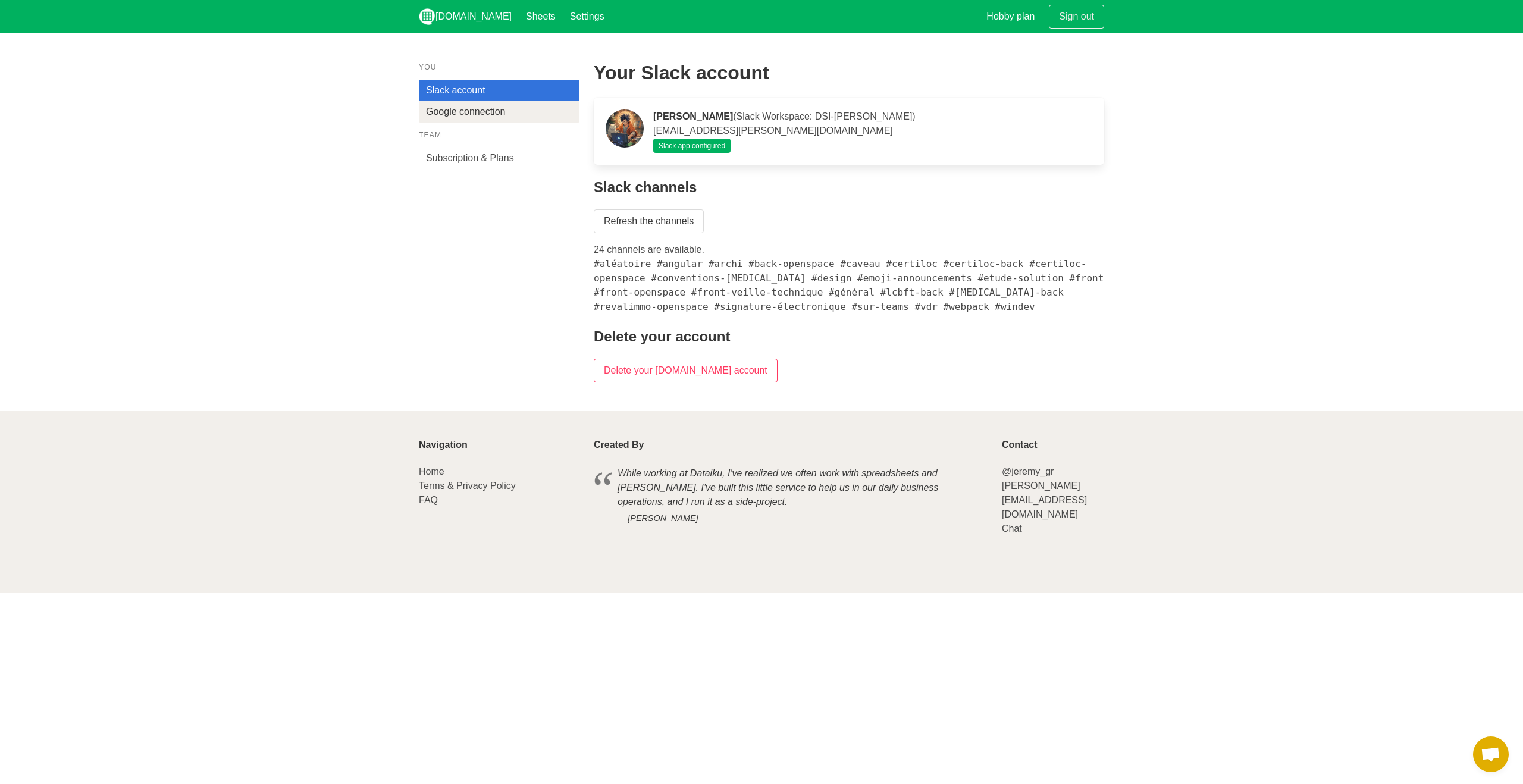
click at [489, 116] on link "Google connection" at bounding box center [499, 111] width 160 height 22
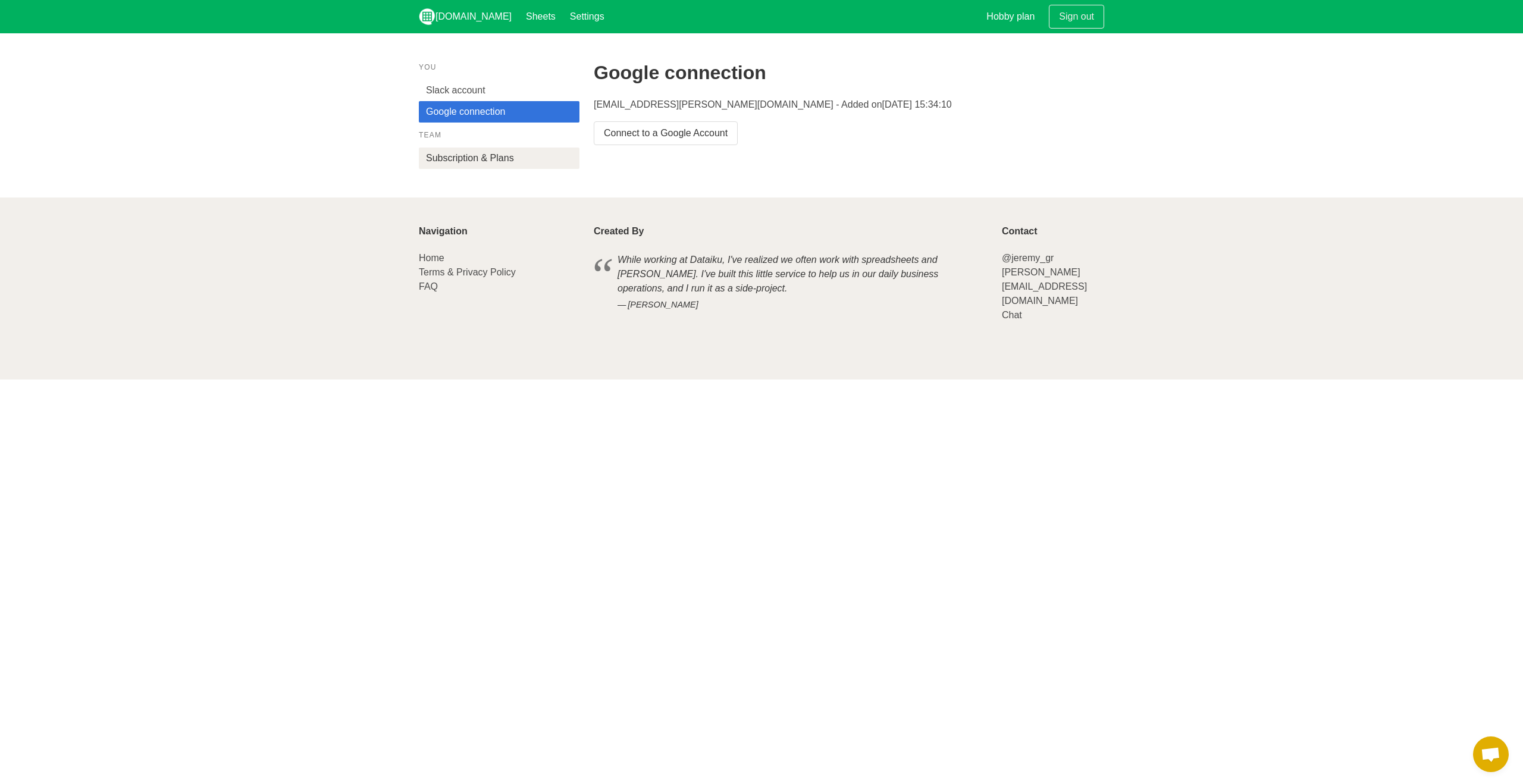
click at [495, 158] on link "Subscription & Plans" at bounding box center [499, 158] width 160 height 22
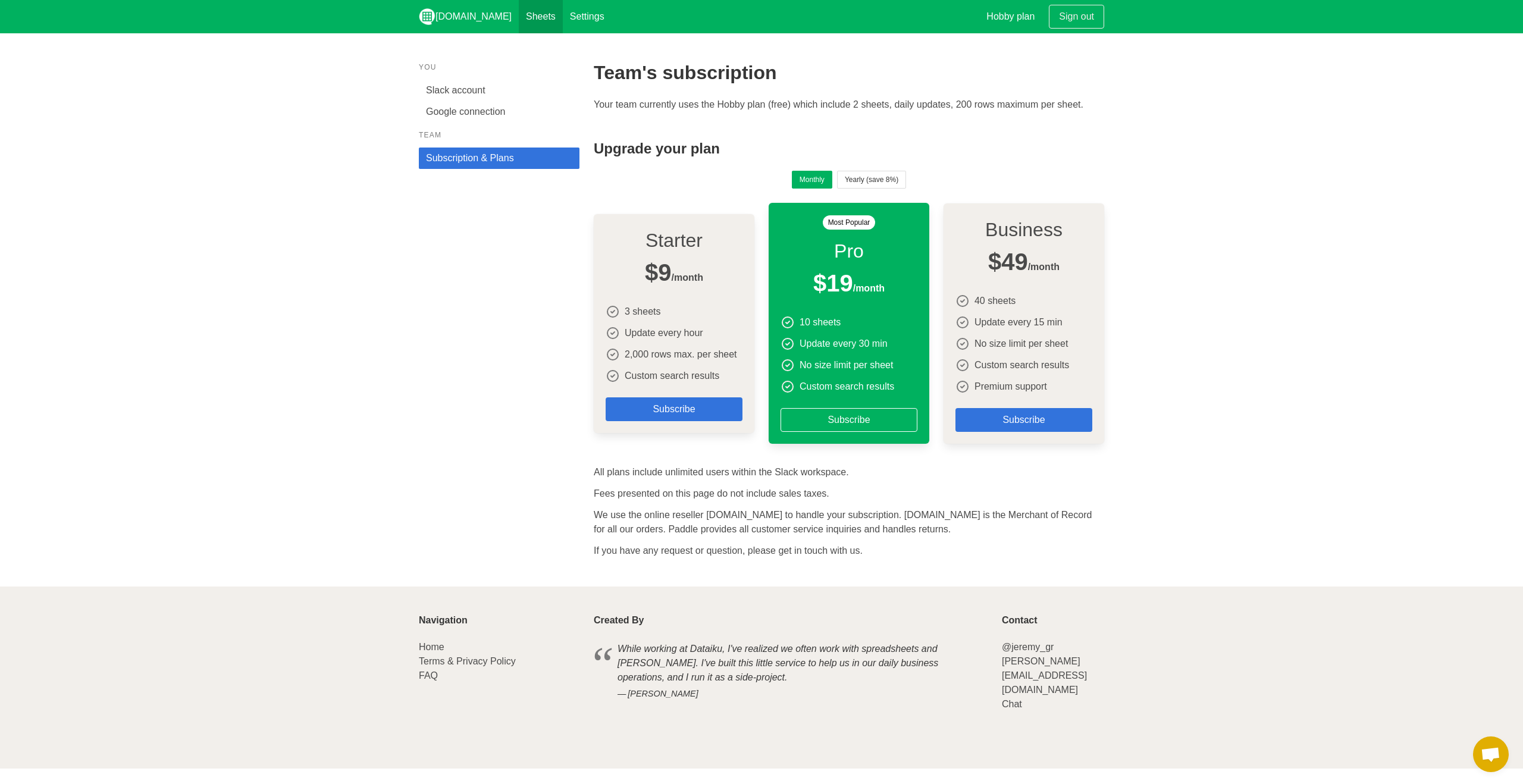
click at [518, 19] on link "Sheets" at bounding box center [540, 17] width 44 height 33
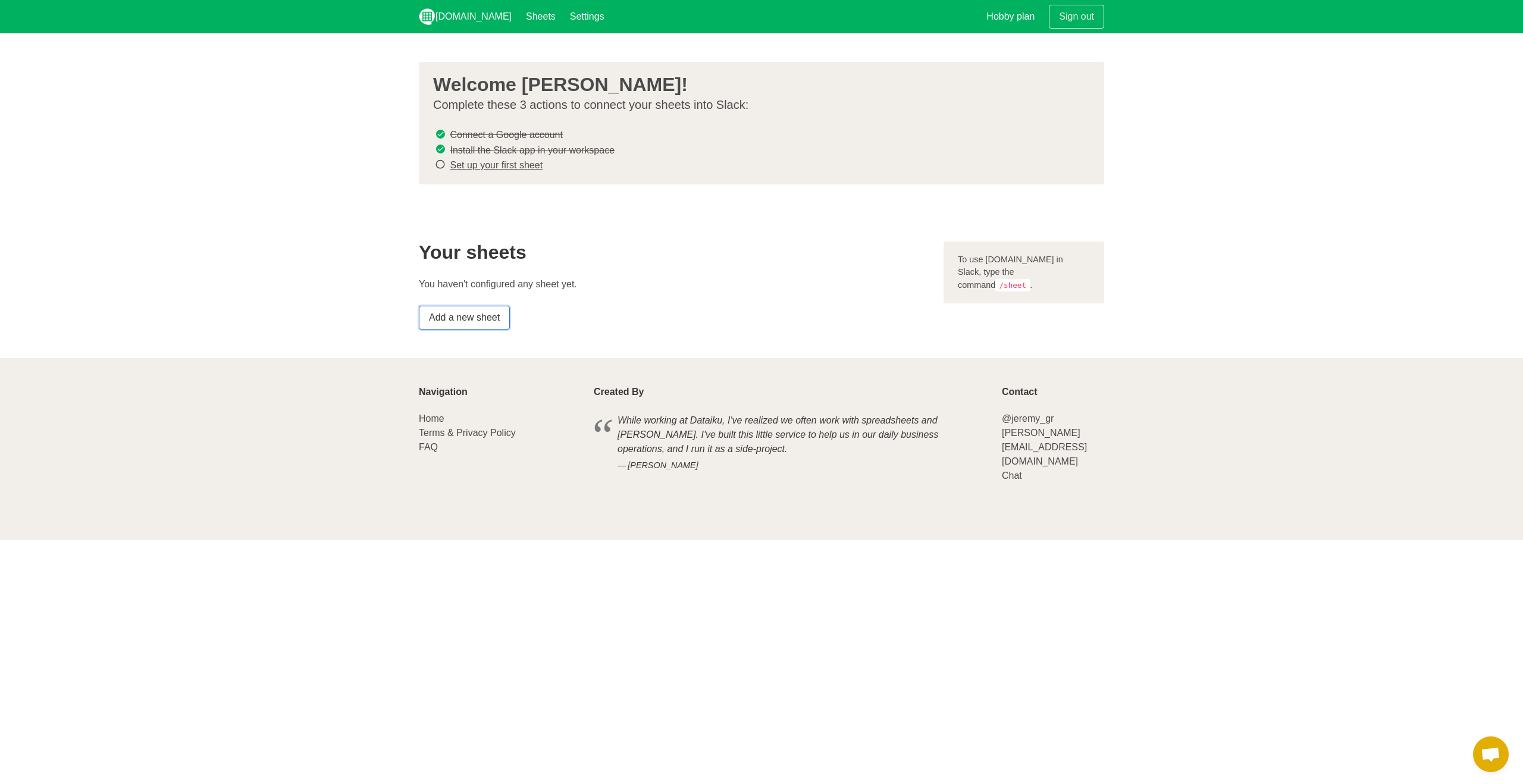
click at [471, 306] on link "Add a new sheet" at bounding box center [464, 318] width 91 height 23
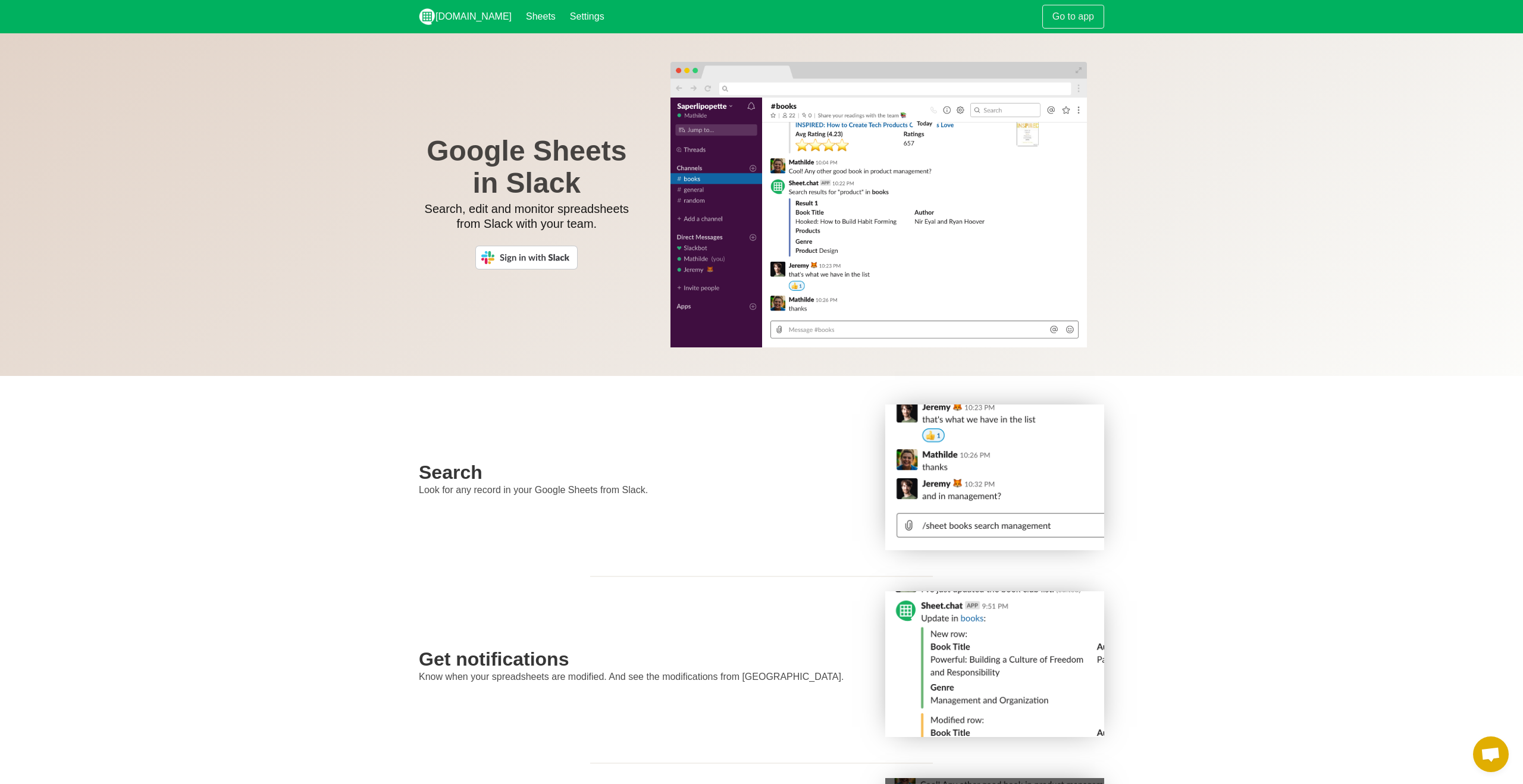
click at [562, 262] on img at bounding box center [526, 257] width 103 height 23
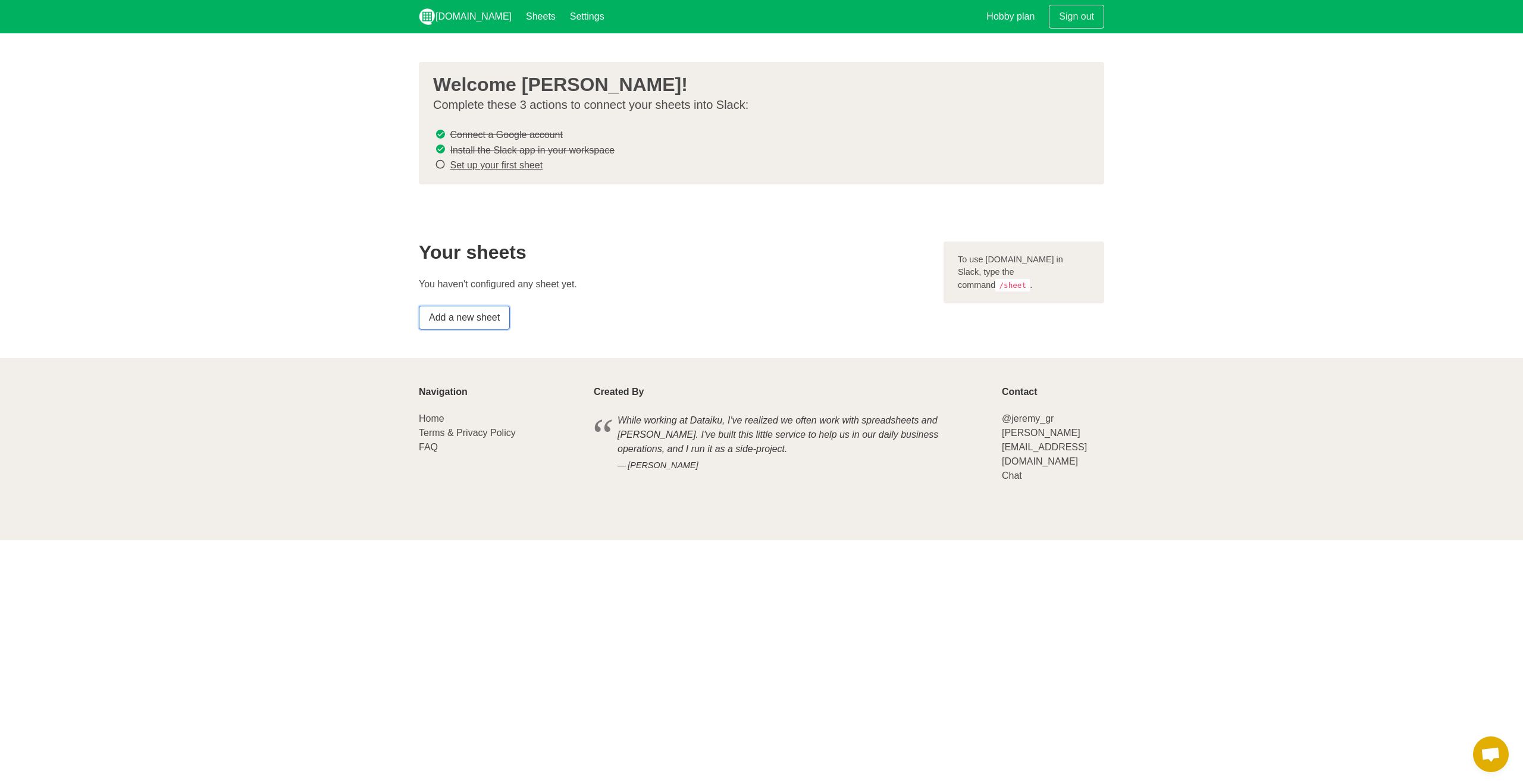
click at [482, 308] on link "Add a new sheet" at bounding box center [464, 318] width 91 height 23
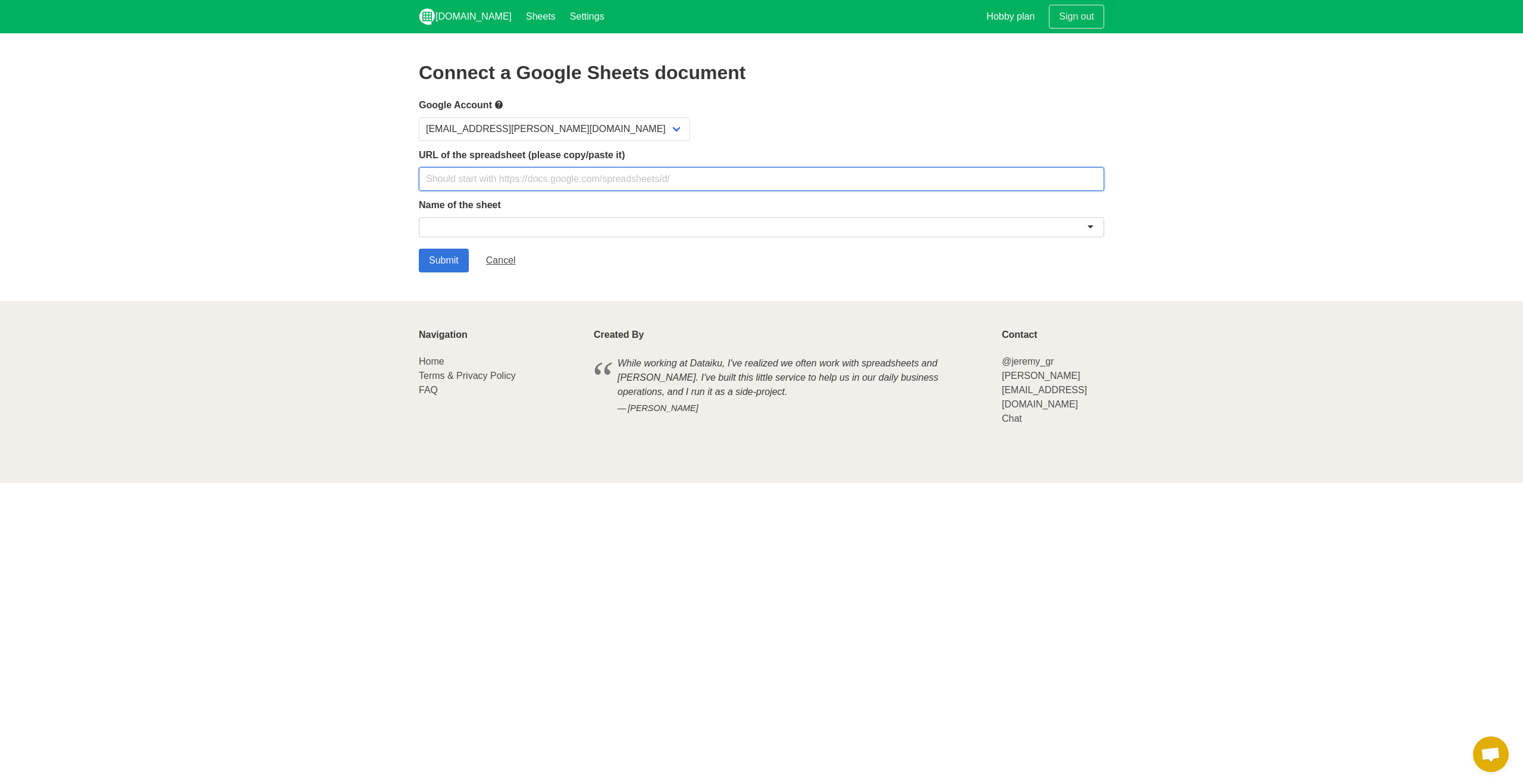
click at [531, 172] on input "text" at bounding box center [761, 179] width 686 height 23
paste input "[URL][DOMAIN_NAME]"
type input "[URL][DOMAIN_NAME]"
click at [504, 230] on div at bounding box center [761, 227] width 686 height 21
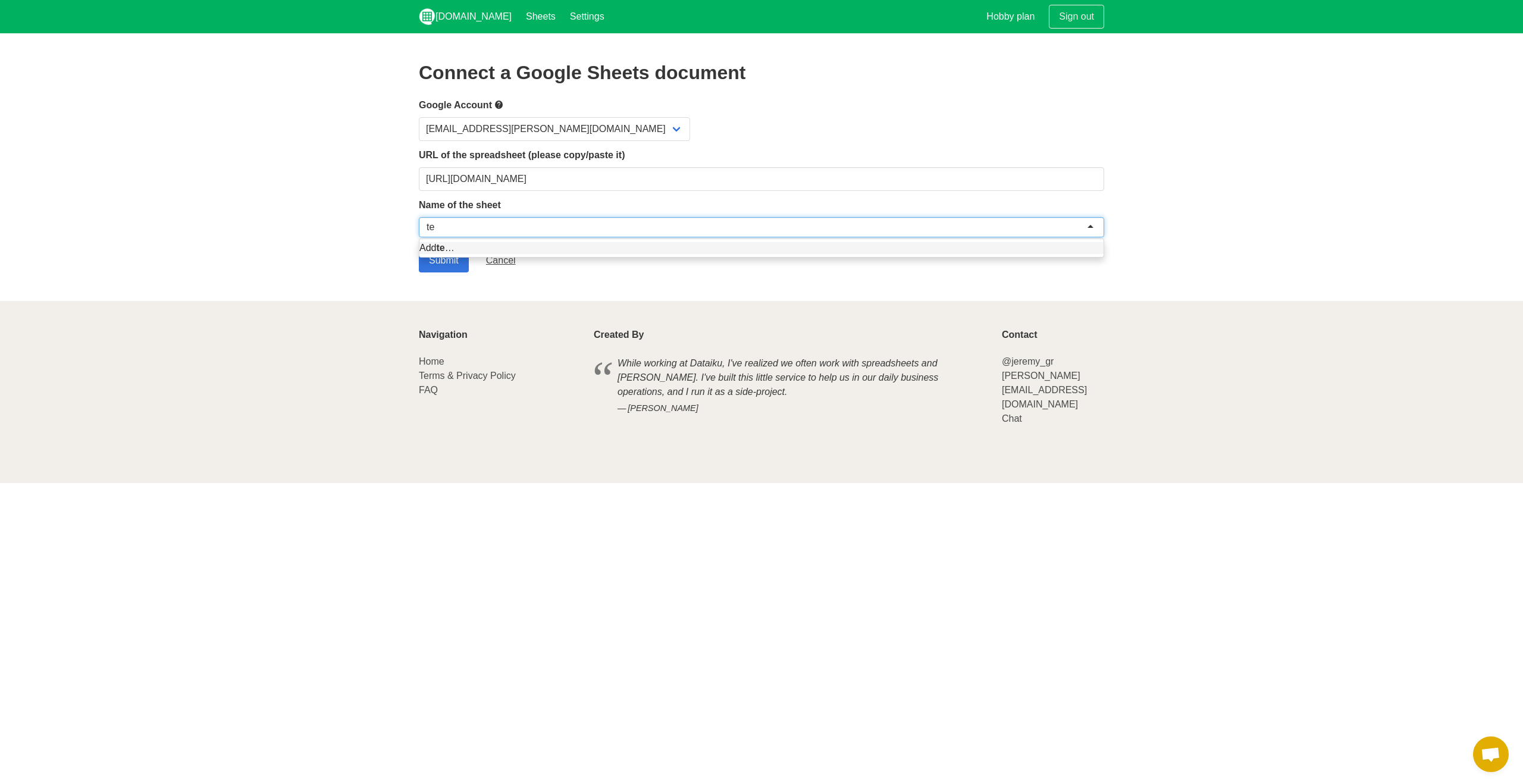
type input "t"
type input "Congés"
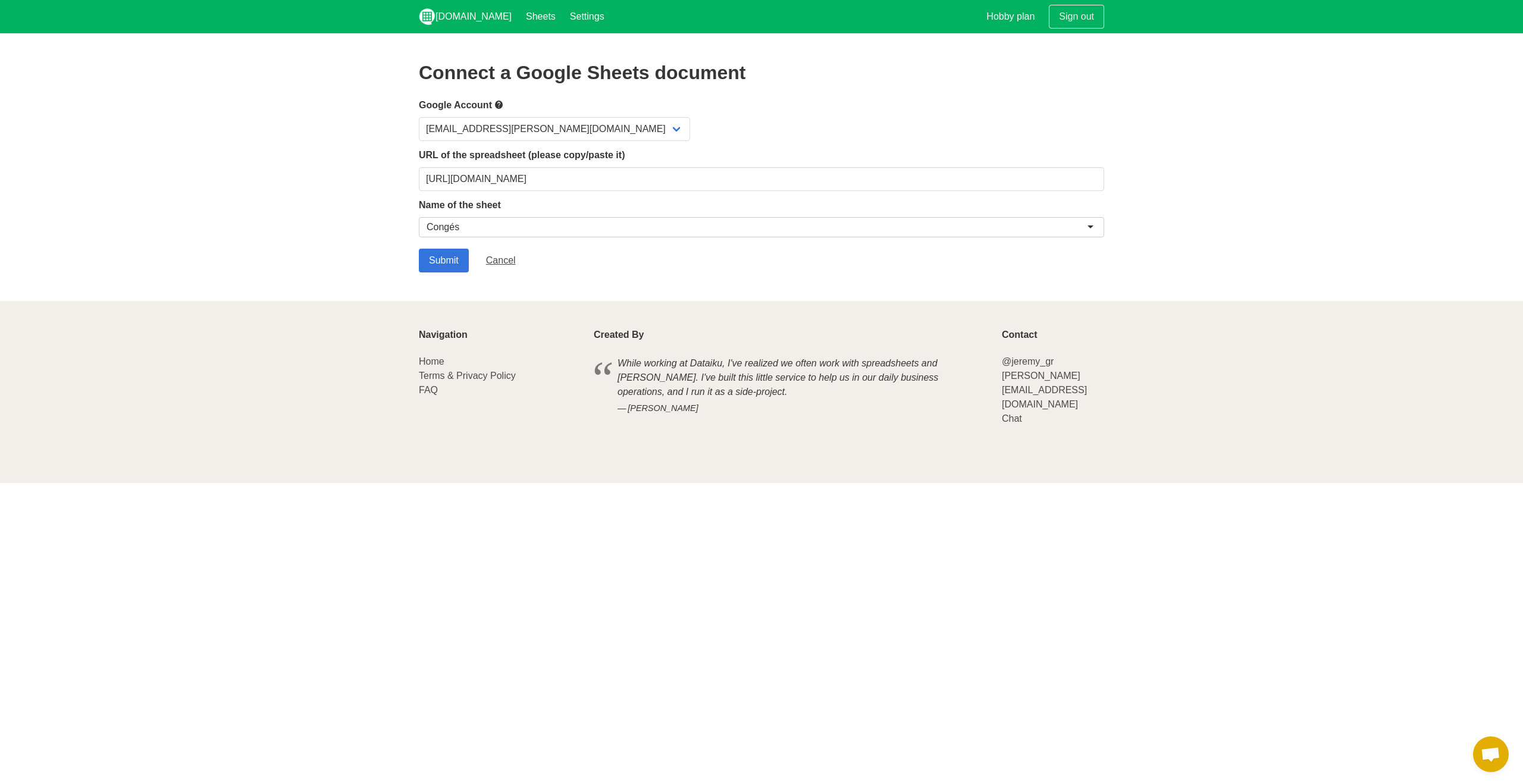
click at [478, 281] on section "Connect a Google Sheets document Google Account [EMAIL_ADDRESS][PERSON_NAME][DO…" at bounding box center [761, 167] width 1523 height 268
click at [455, 261] on input "Submit" at bounding box center [443, 260] width 50 height 23
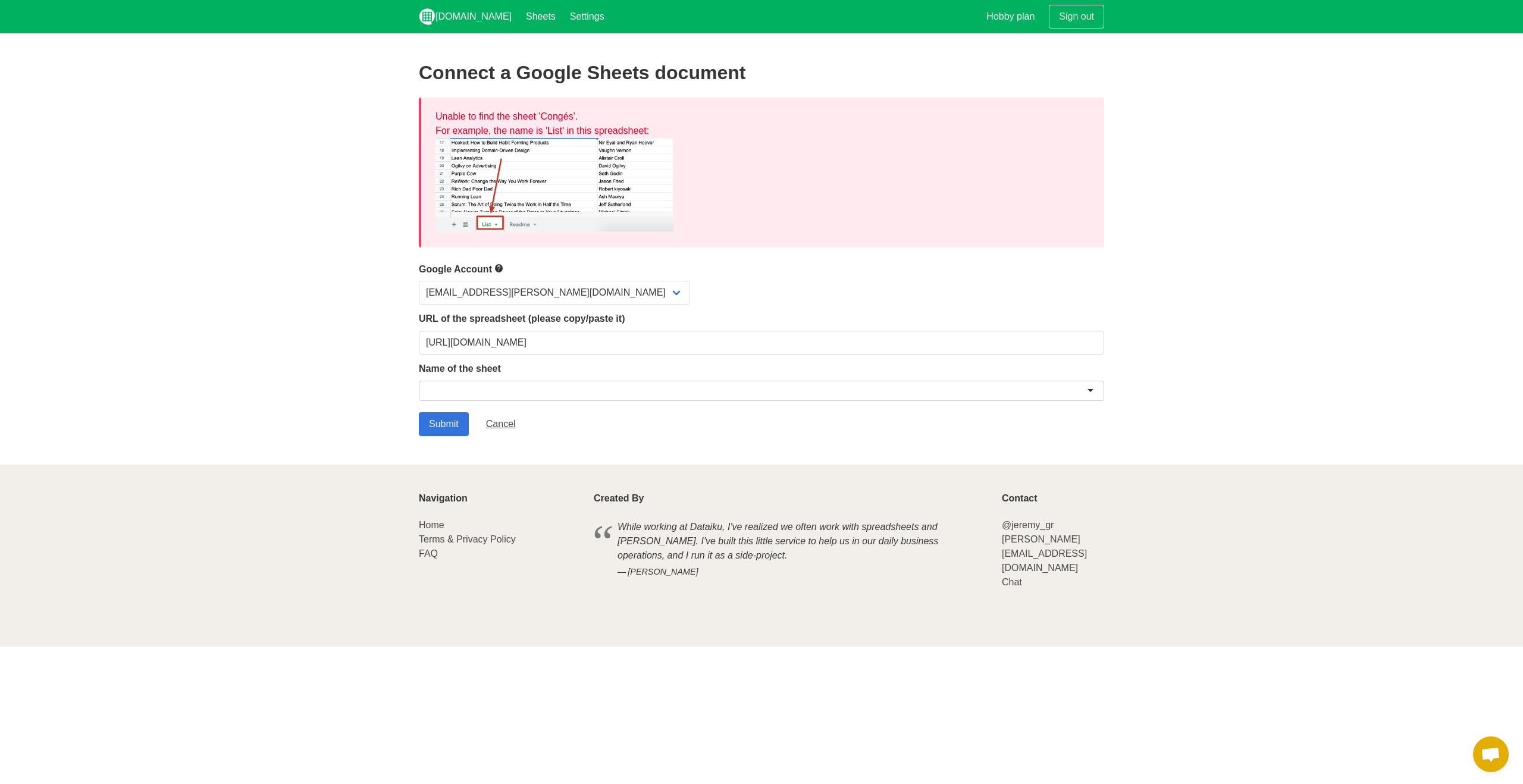
click at [472, 388] on div at bounding box center [761, 390] width 686 height 21
paste input "Congés"
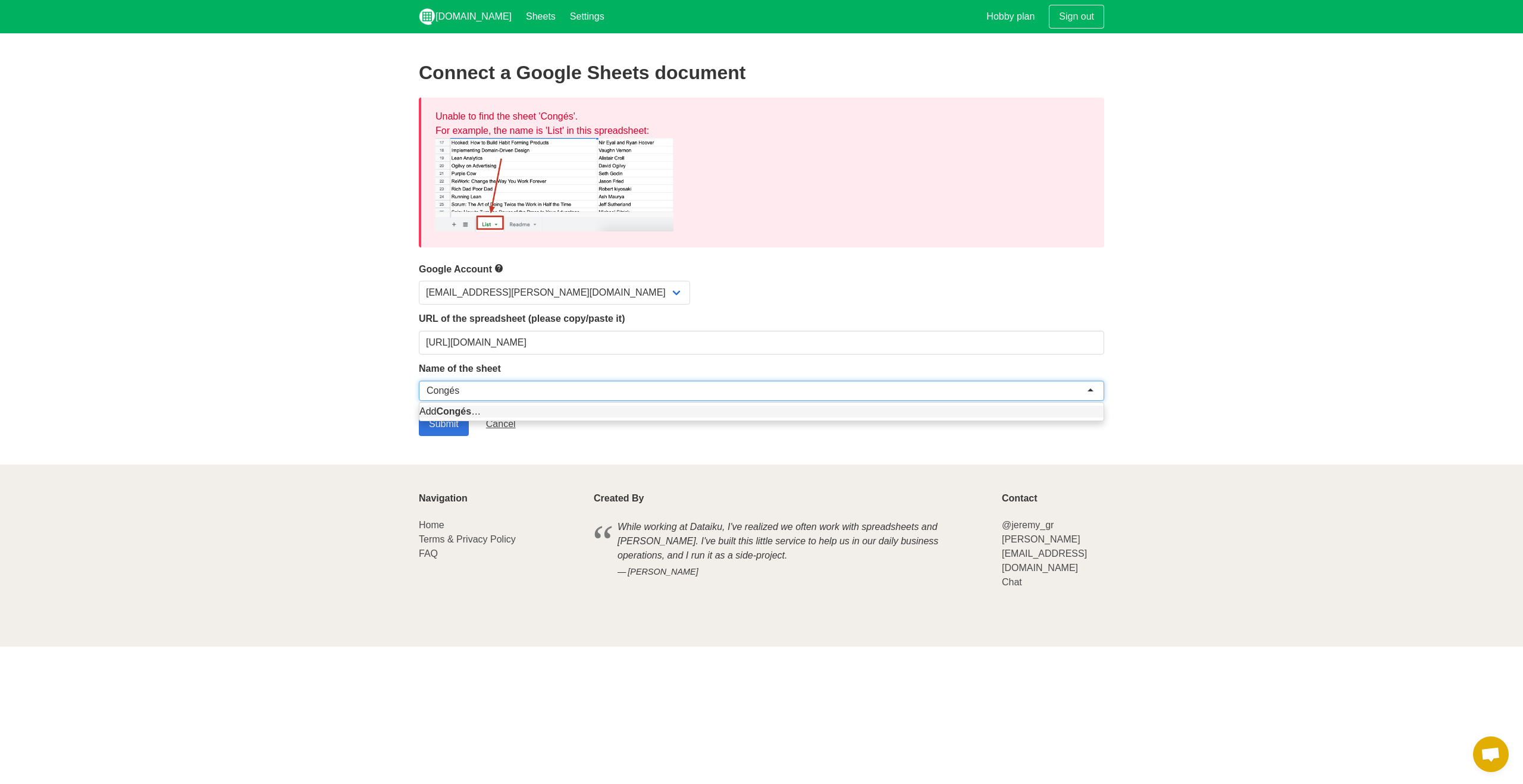
type input "Congés"
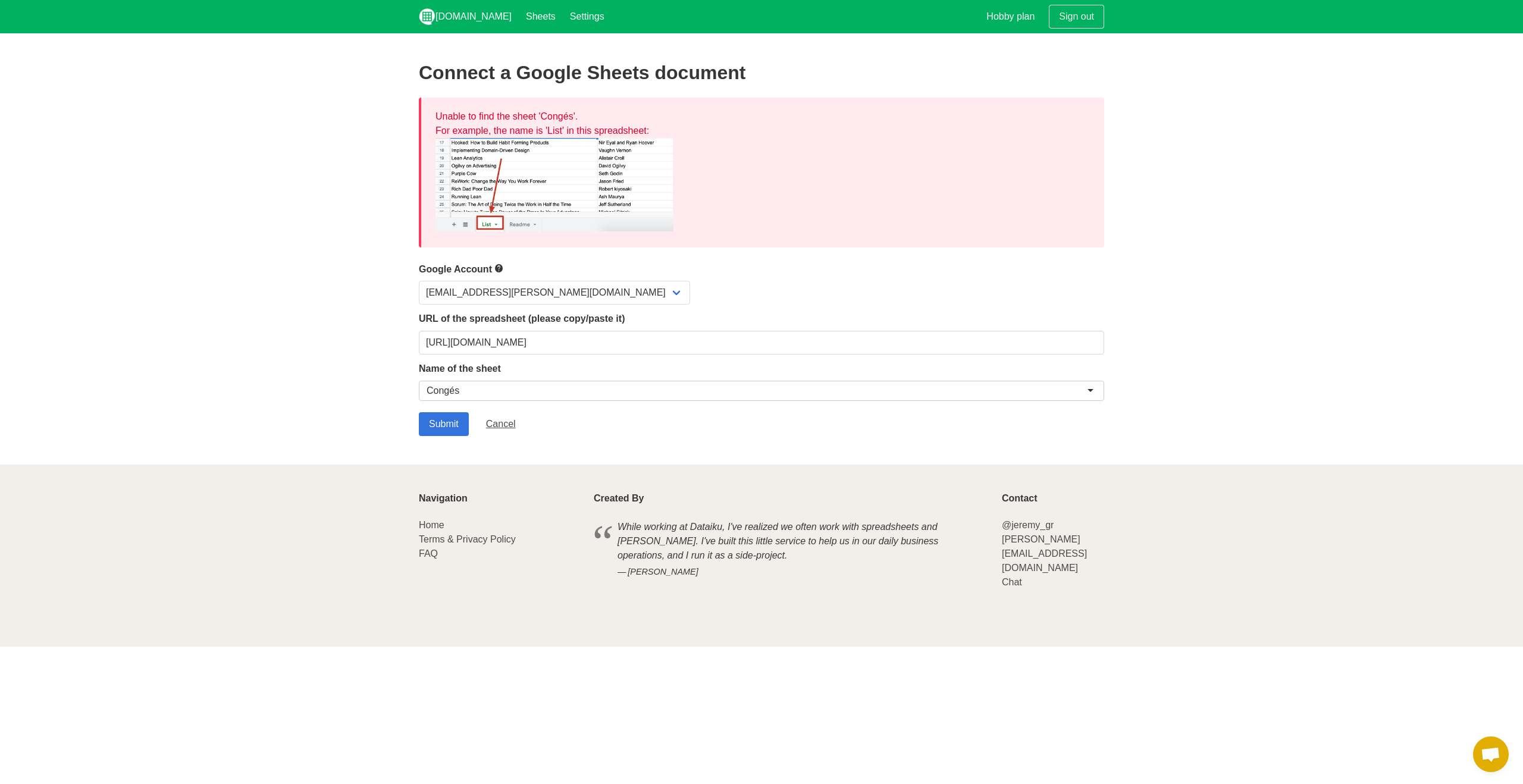
click at [339, 402] on section "Connect a Google Sheets document Unable to find the sheet 'Congés'. For example…" at bounding box center [761, 248] width 1523 height 431
click at [463, 393] on div "Congés" at bounding box center [761, 390] width 686 height 21
click at [455, 429] on form "Google Account [EMAIL_ADDRESS][PERSON_NAME][DOMAIN_NAME] URL of the spreadsheet…" at bounding box center [761, 349] width 686 height 175
click at [451, 421] on input "Submit" at bounding box center [443, 424] width 50 height 23
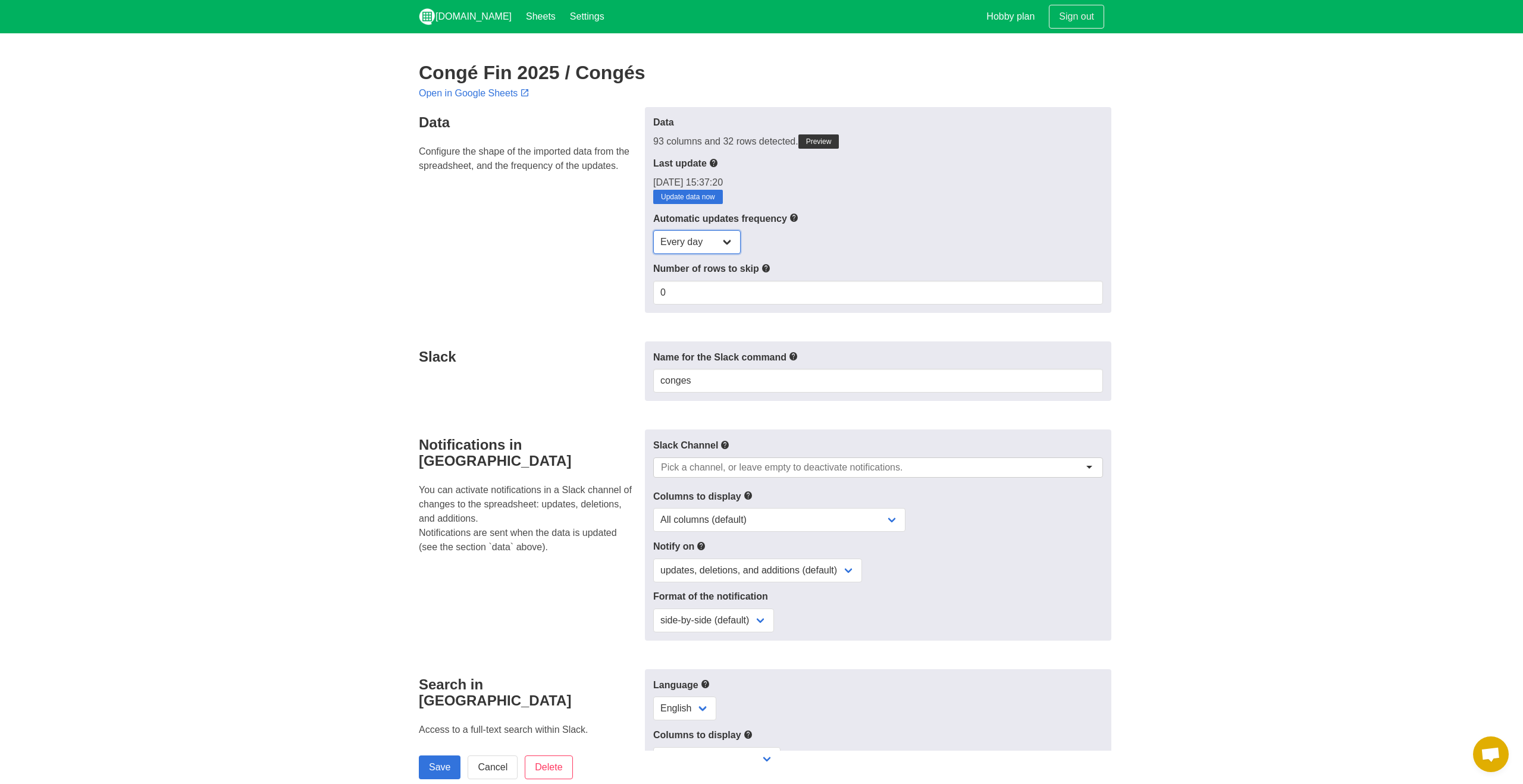
click at [733, 240] on select "Every day Every hour Every 30 min Every 15 min" at bounding box center [696, 241] width 87 height 23
click at [653, 230] on select "Every day Every hour Every 30 min Every 15 min" at bounding box center [696, 241] width 87 height 23
click at [730, 240] on select "Every day Every hour Every 30 min Every 15 min" at bounding box center [696, 241] width 87 height 23
click at [771, 266] on icon at bounding box center [767, 268] width 10 height 15
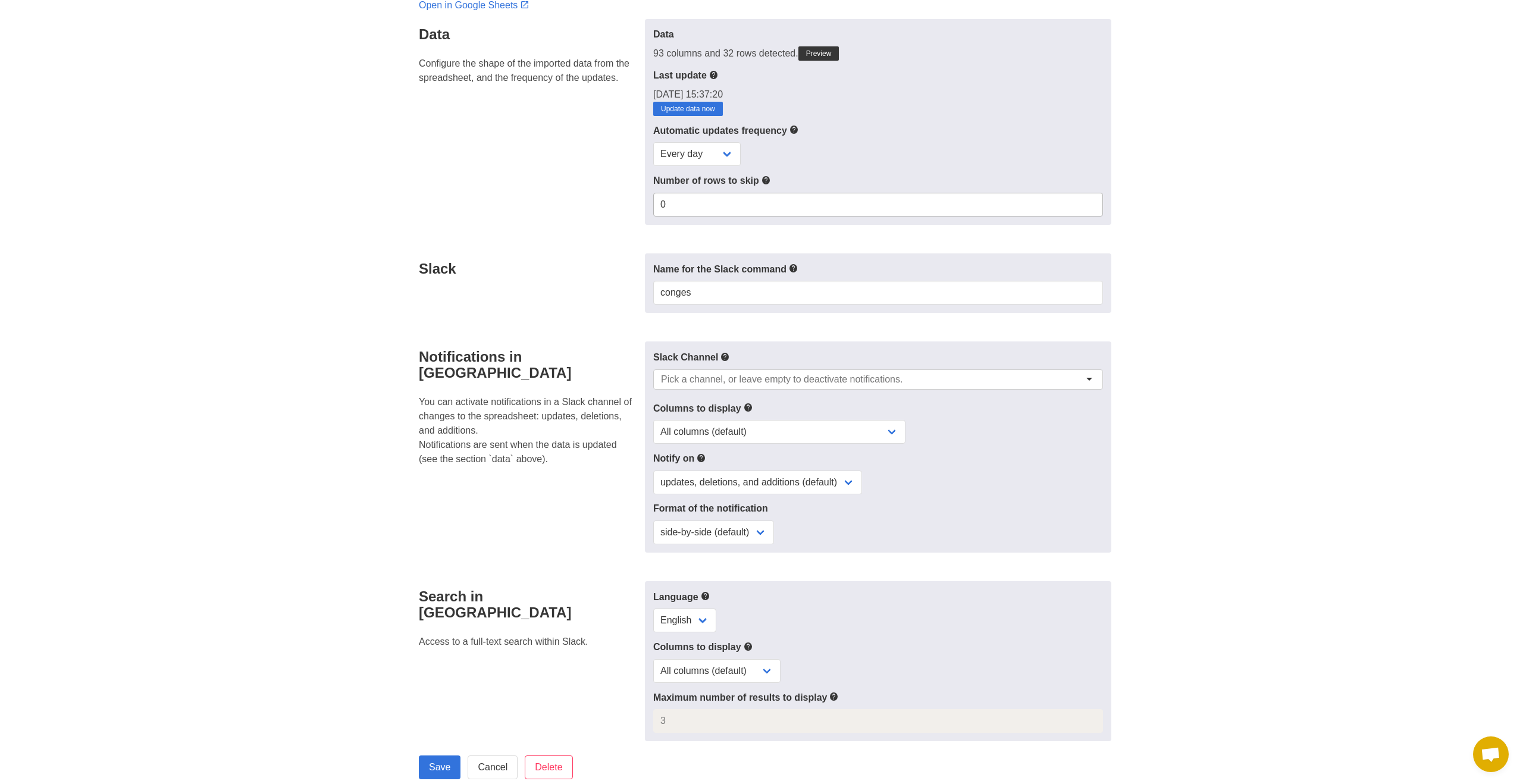
scroll to position [102, 0]
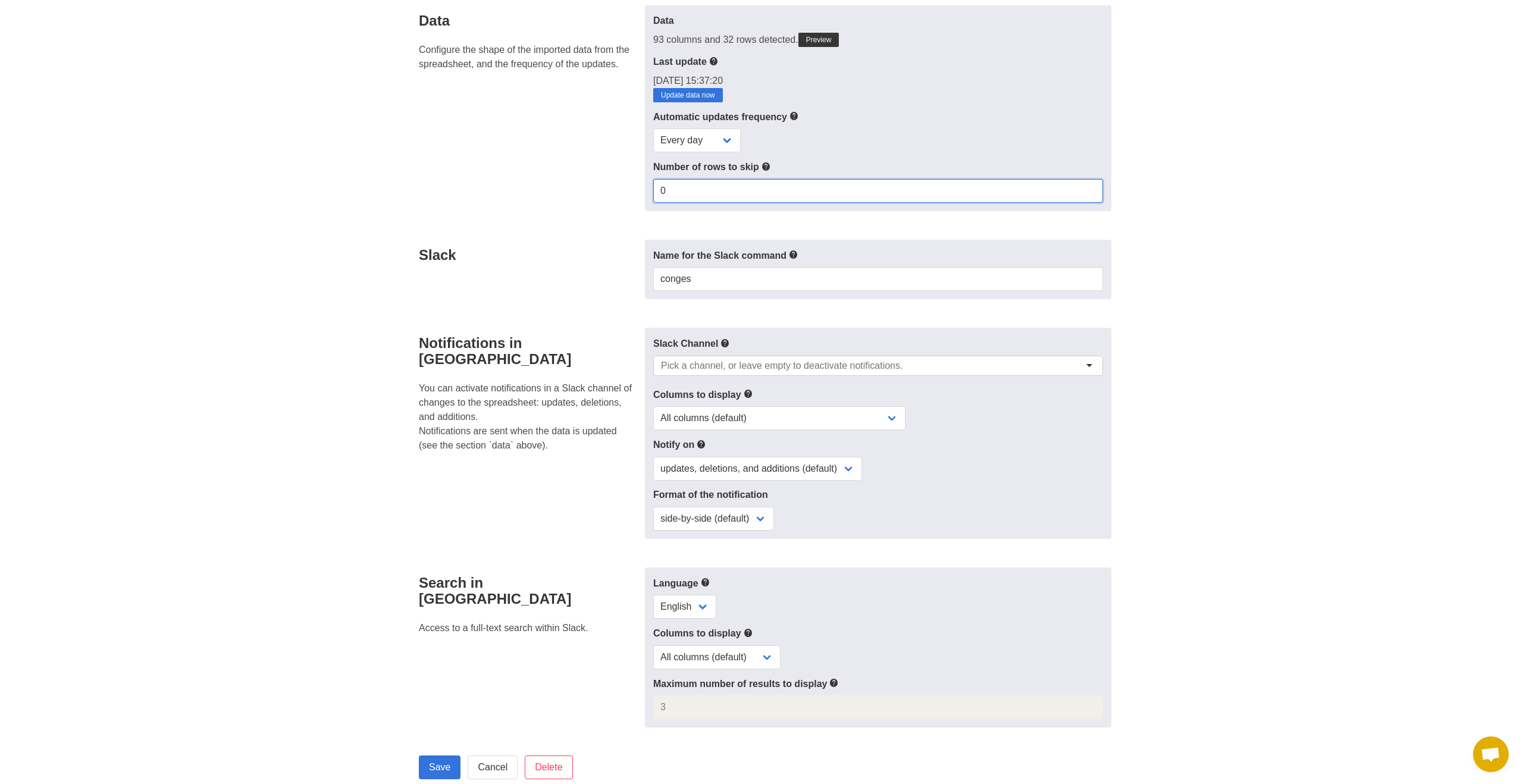
click at [724, 179] on input "0" at bounding box center [878, 191] width 450 height 23
type input "5"
click at [571, 260] on h4 "Slack" at bounding box center [528, 254] width 219 height 16
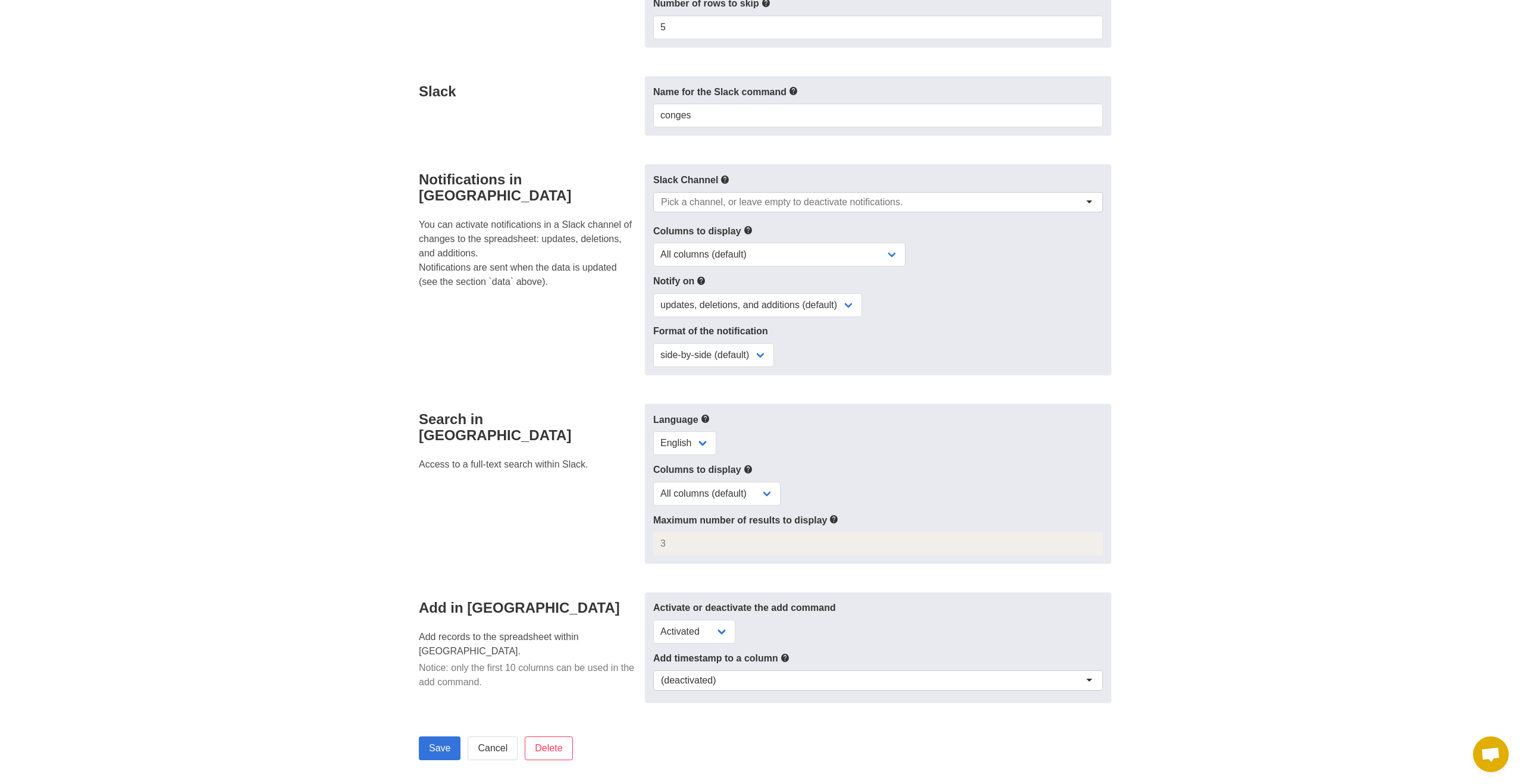
scroll to position [273, 0]
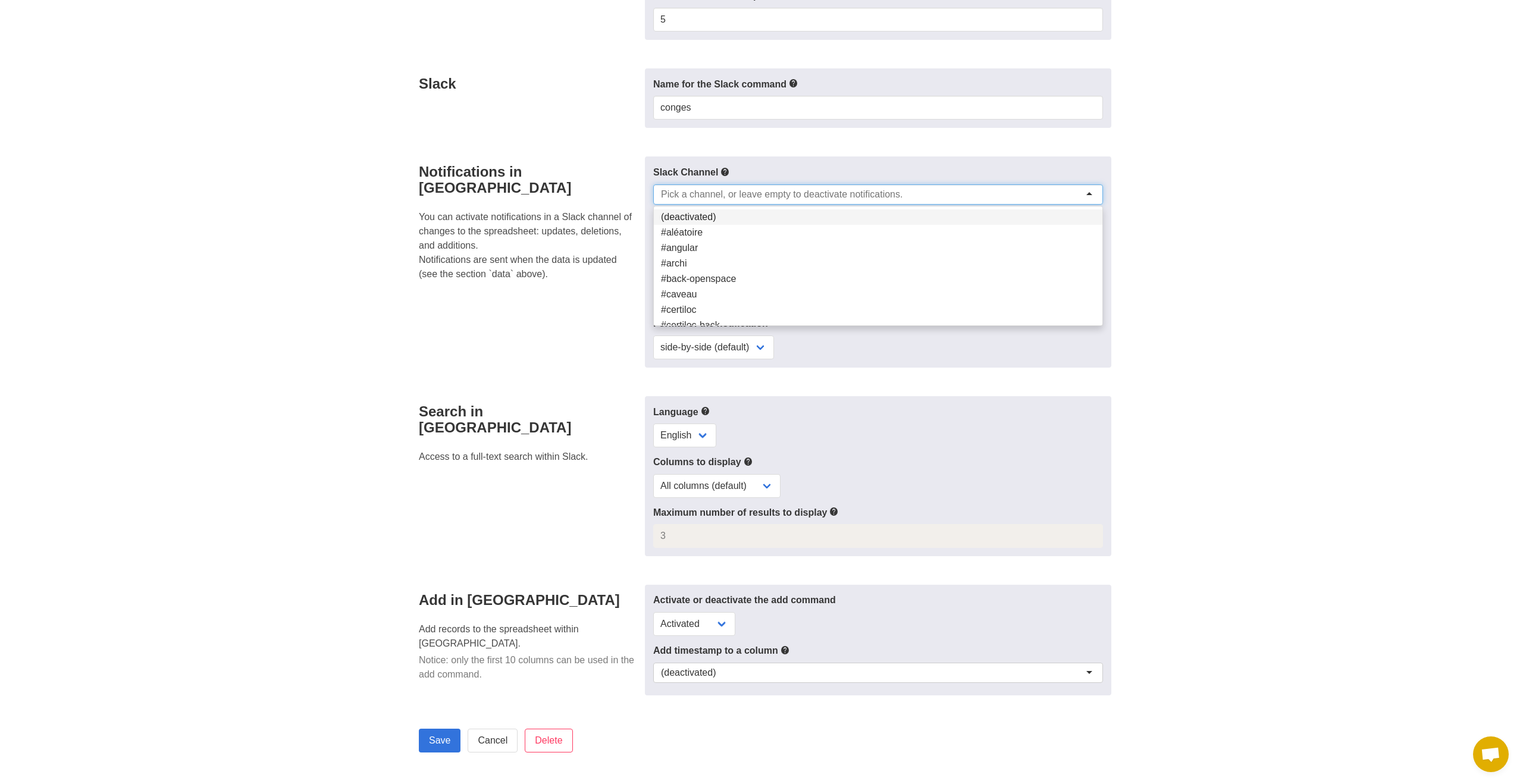
click at [701, 194] on input "select-one" at bounding box center [786, 195] width 250 height 12
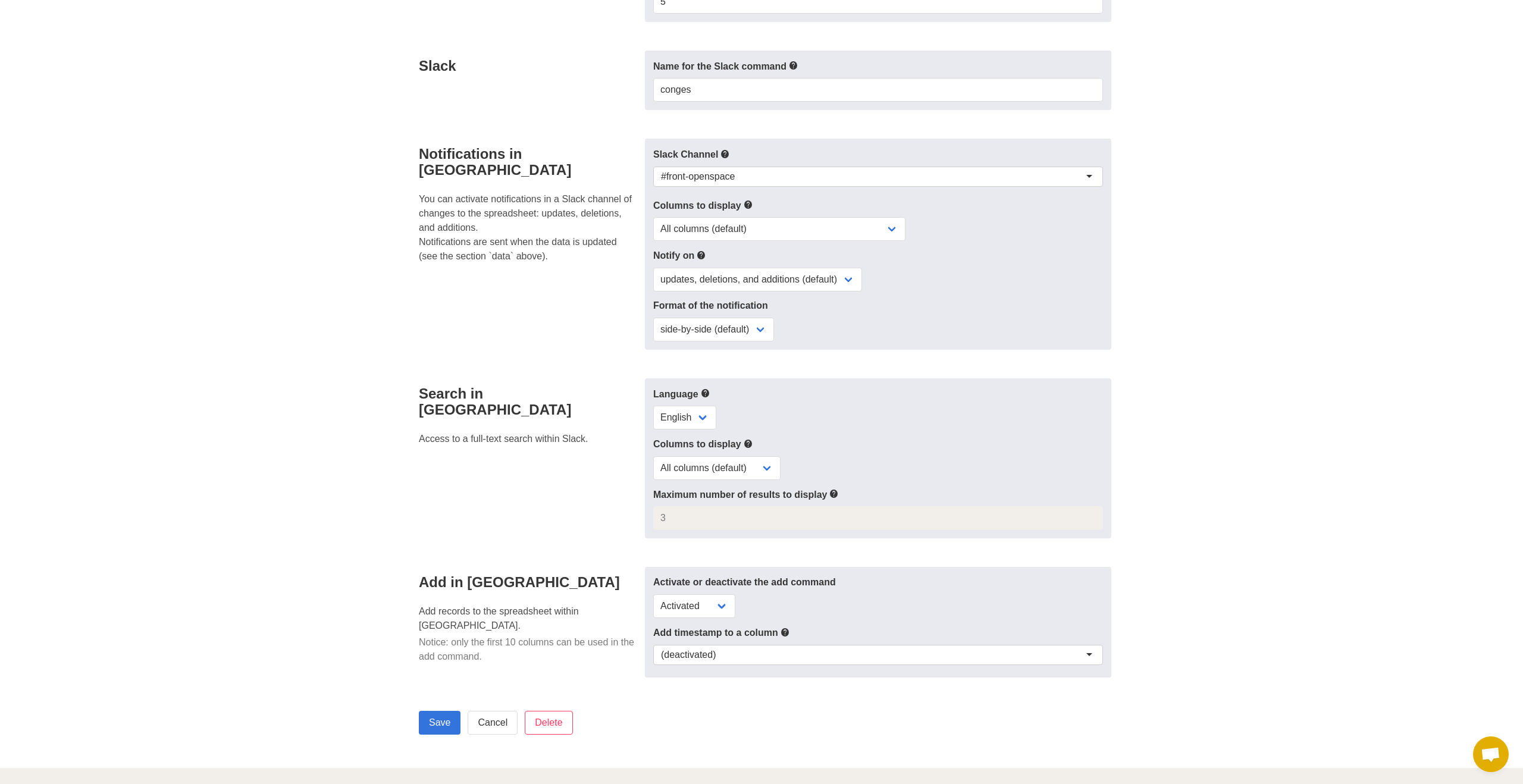
scroll to position [298, 0]
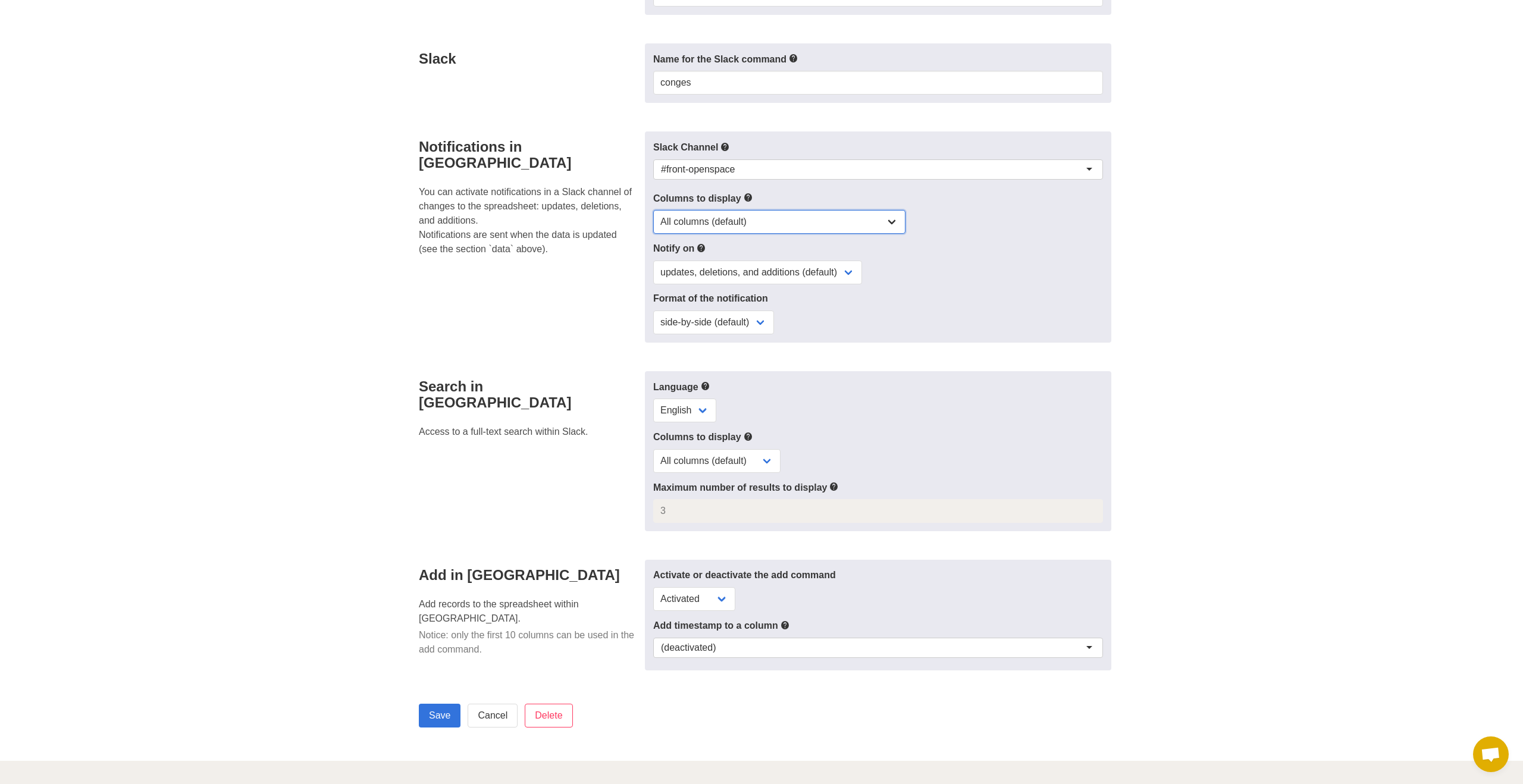
click at [737, 217] on select "All columns (default) Only columns with modified values Columns with modified v…" at bounding box center [780, 222] width 252 height 23
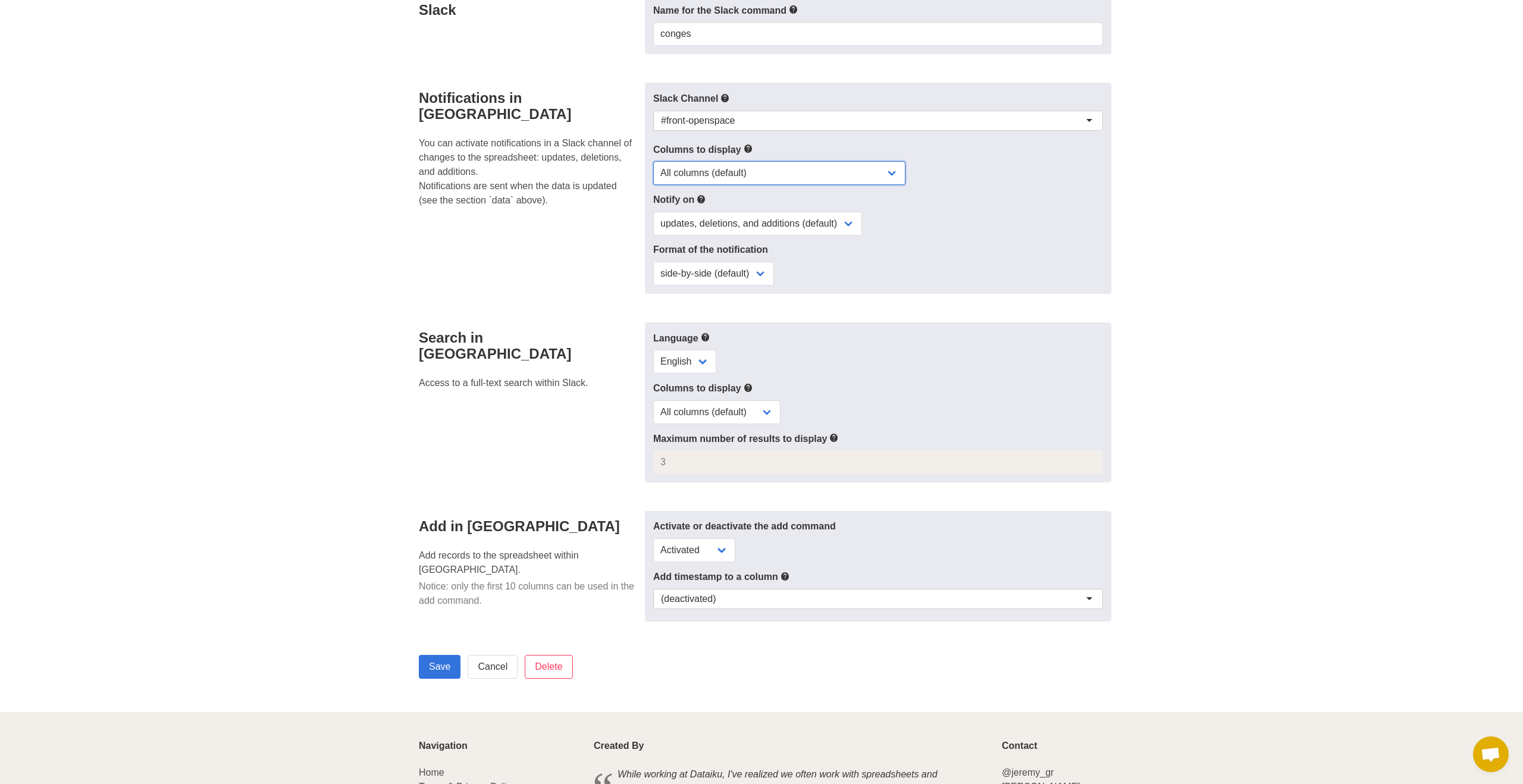
scroll to position [367, 0]
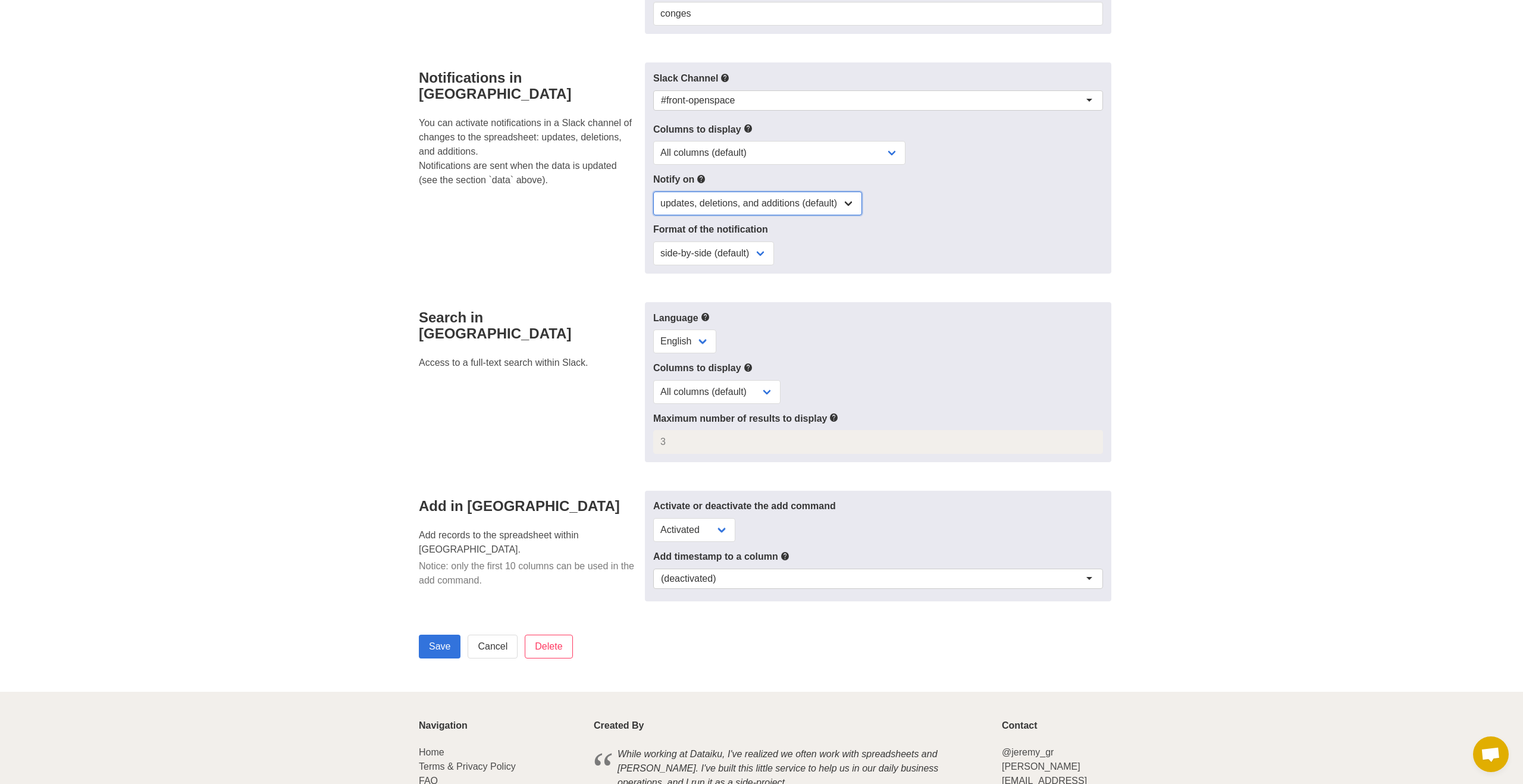
click at [730, 200] on select "updates, deletions, and additions (default) updates only updates and additions …" at bounding box center [758, 203] width 209 height 23
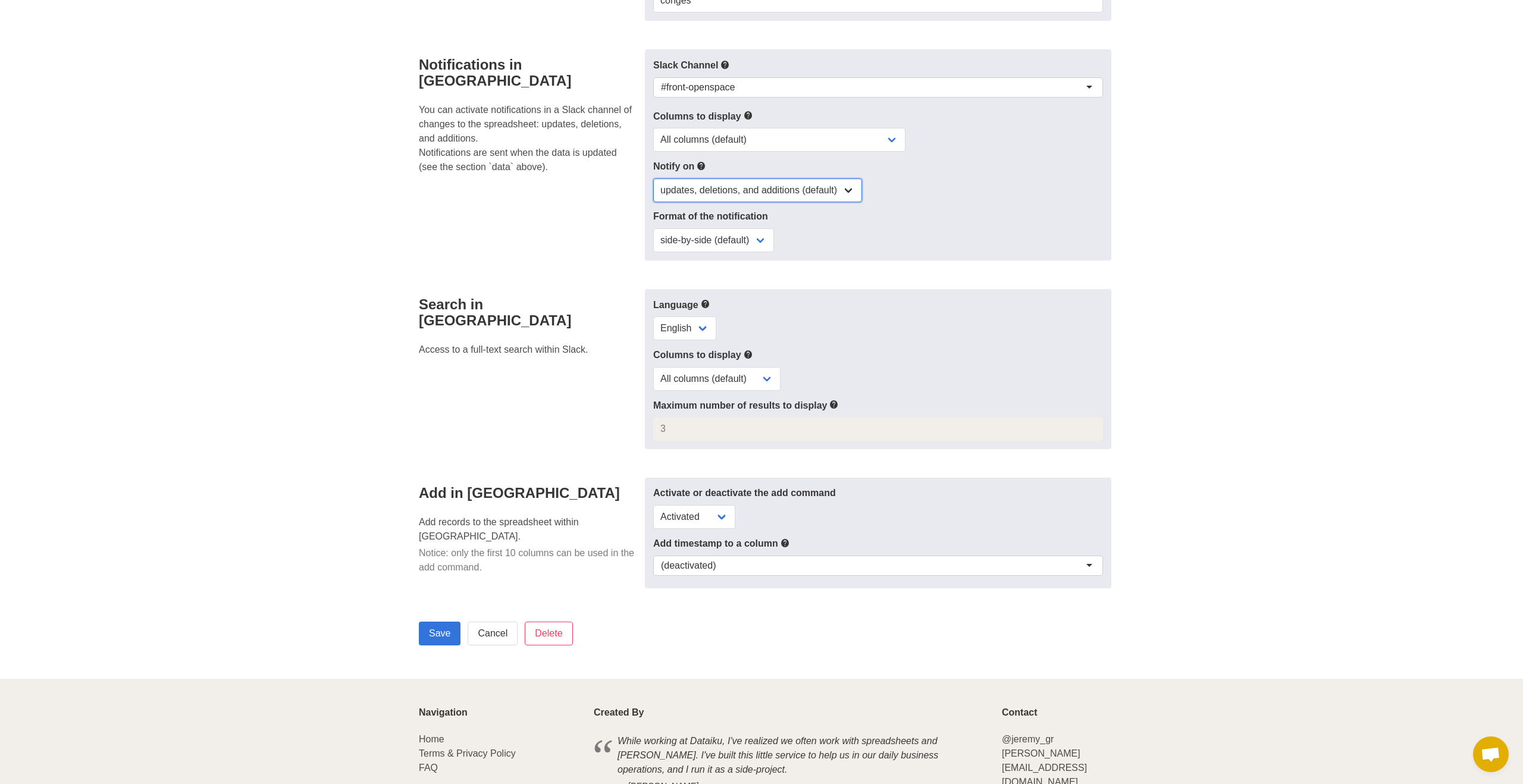
click at [708, 179] on select "updates, deletions, and additions (default) updates only updates and additions …" at bounding box center [758, 191] width 209 height 23
click at [677, 189] on select "updates, deletions, and additions (default) updates only updates and additions …" at bounding box center [758, 189] width 209 height 23
select select "updates"
click at [653, 177] on select "updates, deletions, and additions (default) updates only updates and additions …" at bounding box center [758, 189] width 209 height 23
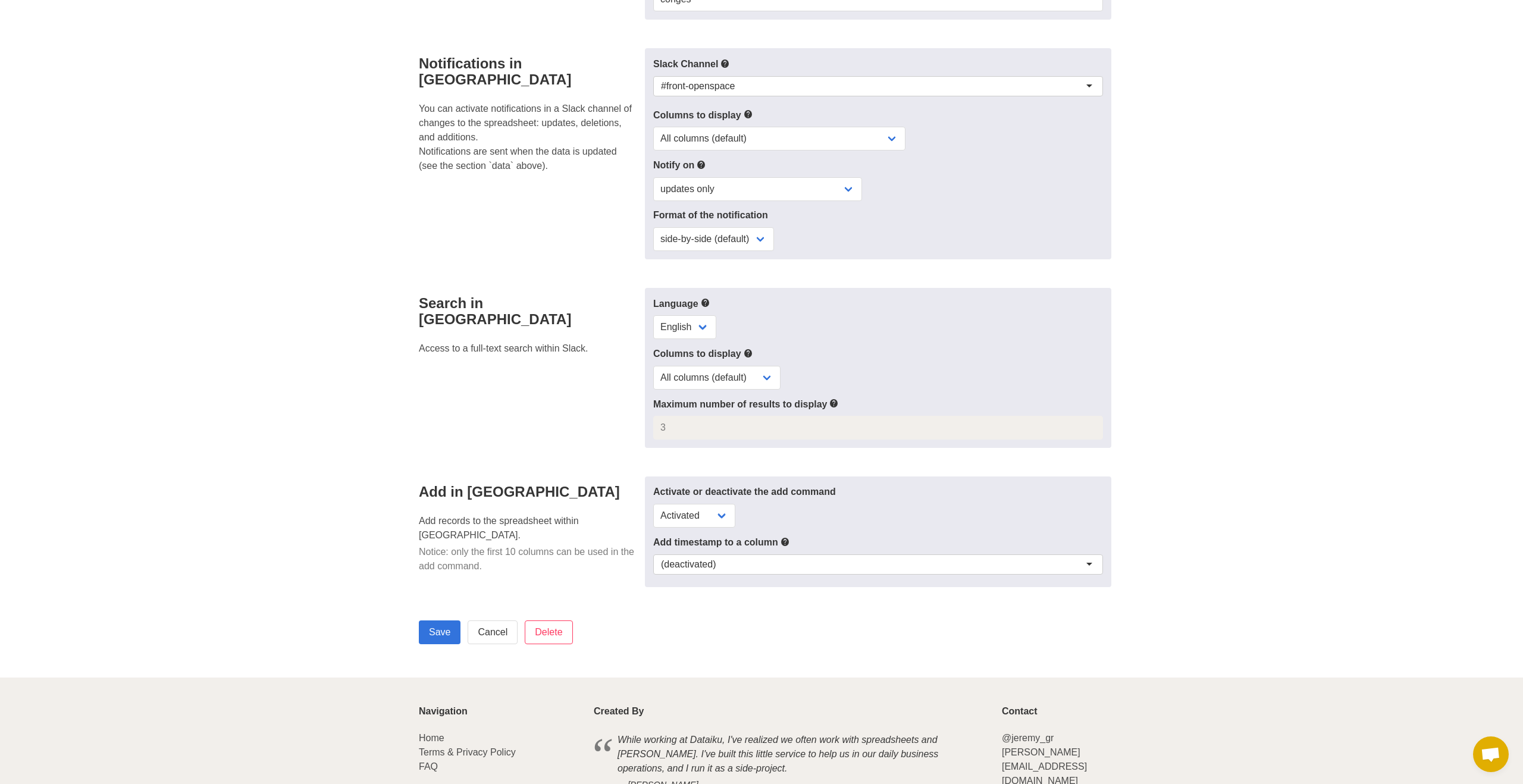
click at [588, 228] on div "Notifications in Slack You can activate notifications in a Slack channel of cha…" at bounding box center [528, 153] width 233 height 211
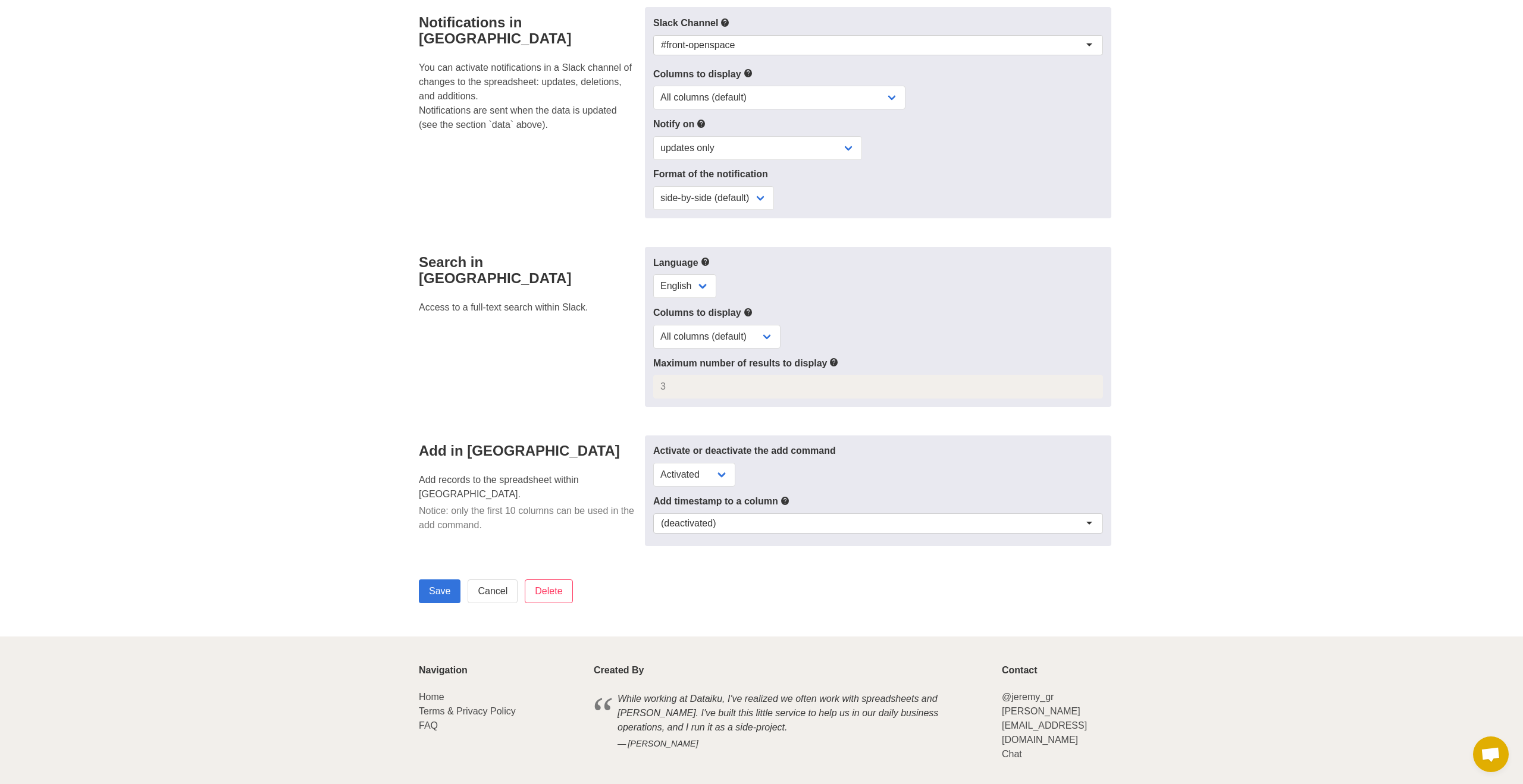
scroll to position [429, 0]
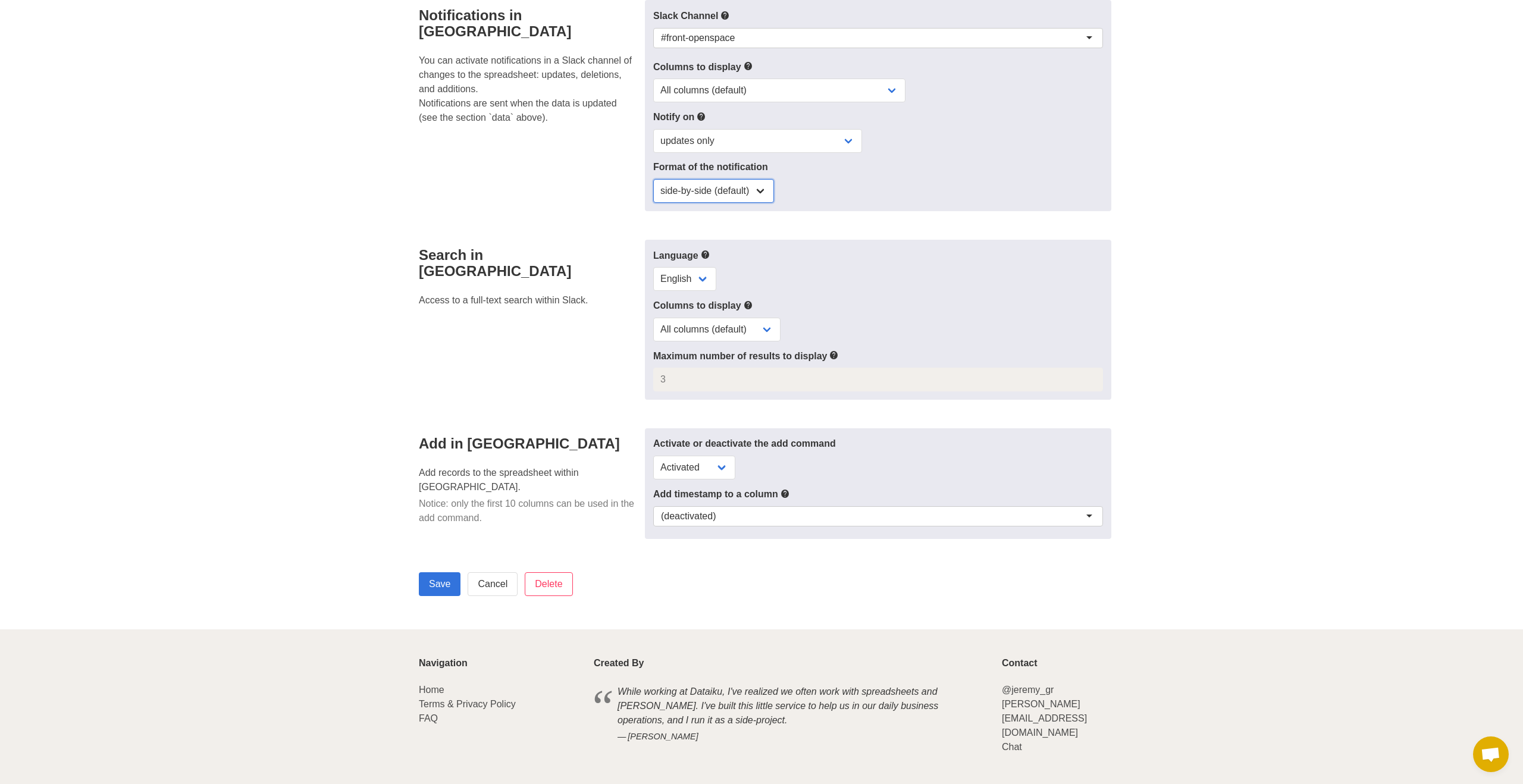
click at [689, 194] on select "side-by-side (default) single column" at bounding box center [713, 191] width 120 height 23
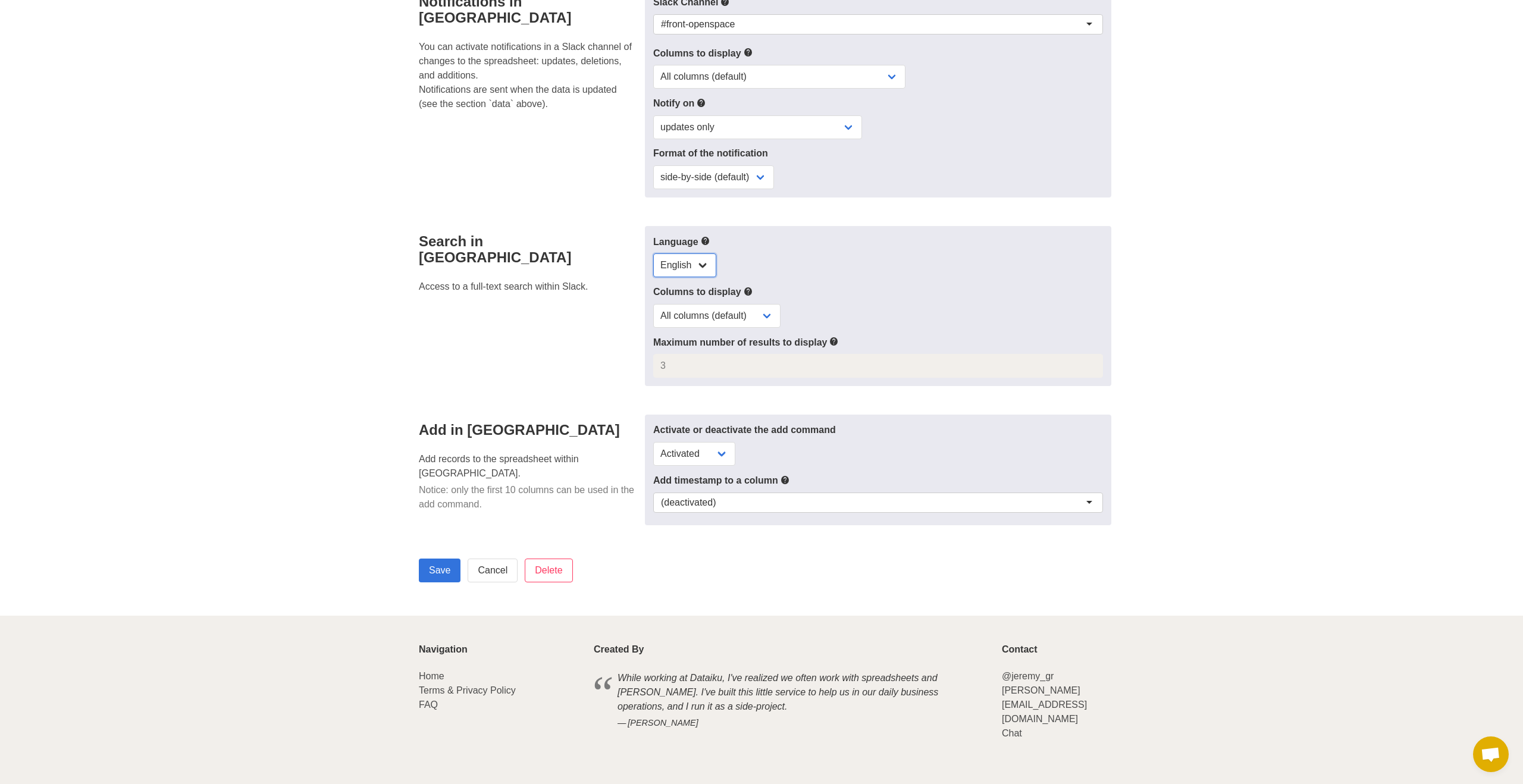
click at [674, 254] on select "English" at bounding box center [685, 265] width 63 height 23
click at [701, 306] on select "All columns (default) Only selected columns" at bounding box center [717, 316] width 127 height 23
click at [700, 449] on select "Activated Deactivated" at bounding box center [694, 454] width 82 height 23
select select "no"
click at [653, 442] on select "Activated Deactivated" at bounding box center [694, 454] width 82 height 23
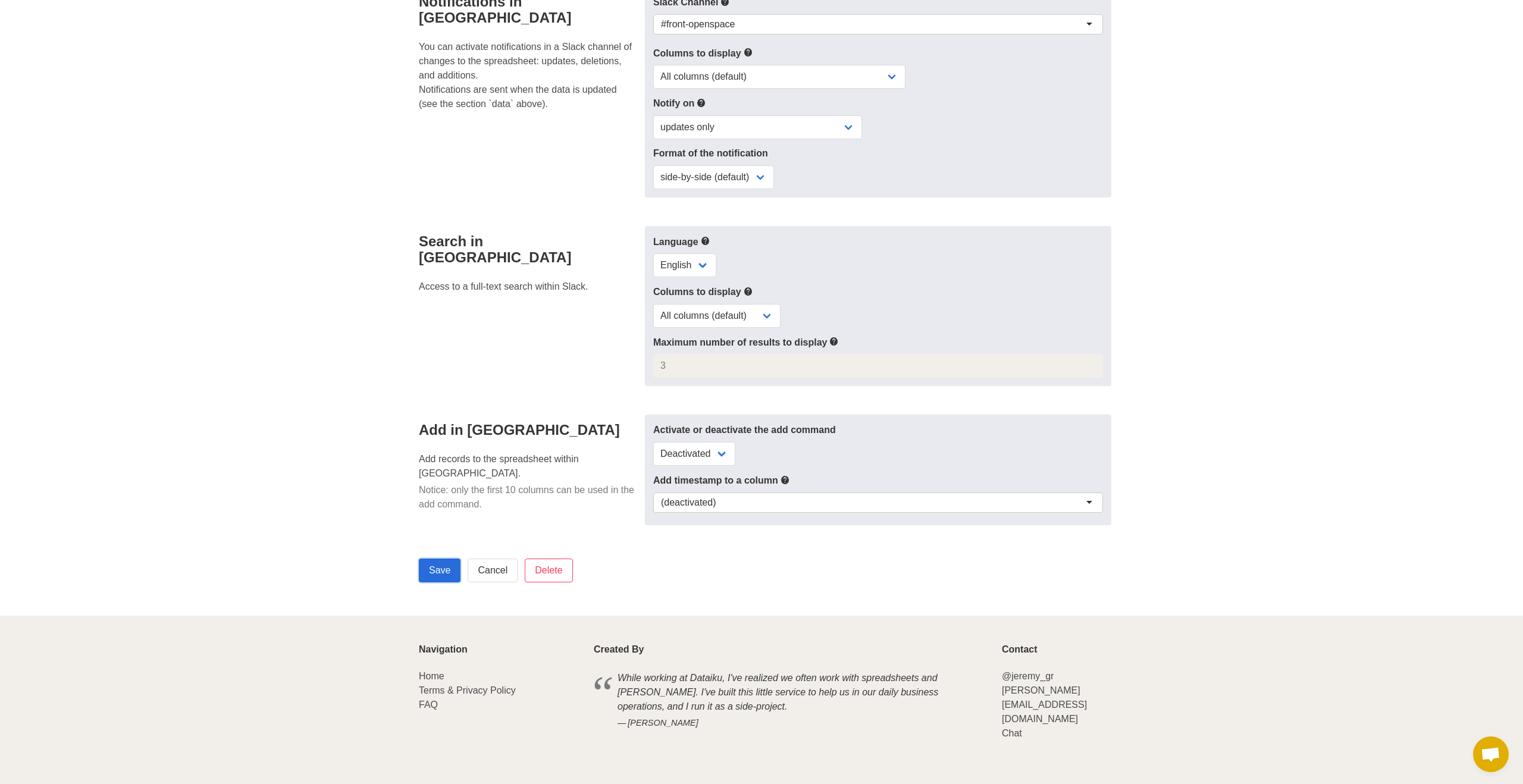
click at [446, 567] on input "Save" at bounding box center [439, 570] width 42 height 23
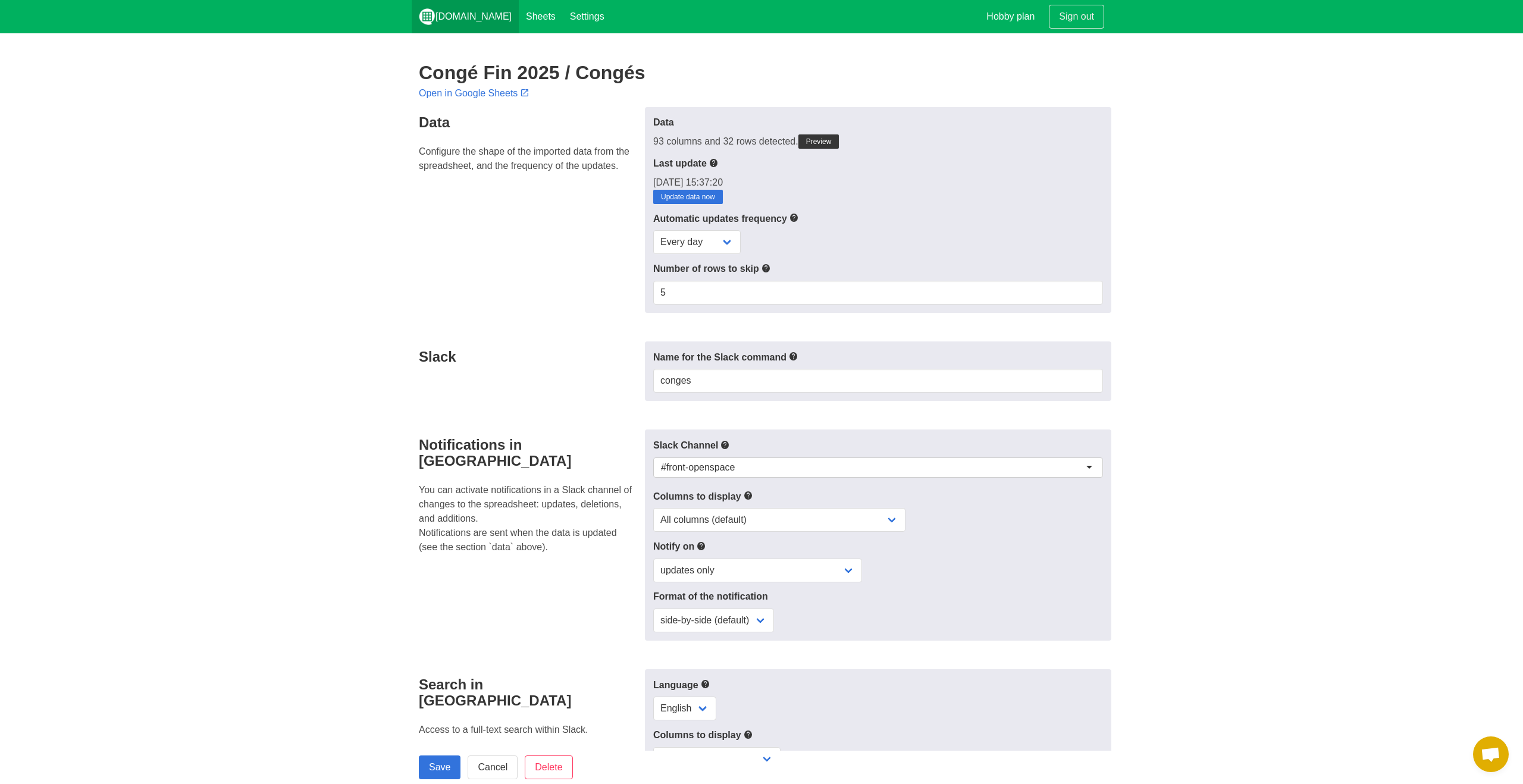
click at [461, 18] on link "[DOMAIN_NAME]" at bounding box center [466, 17] width 108 height 33
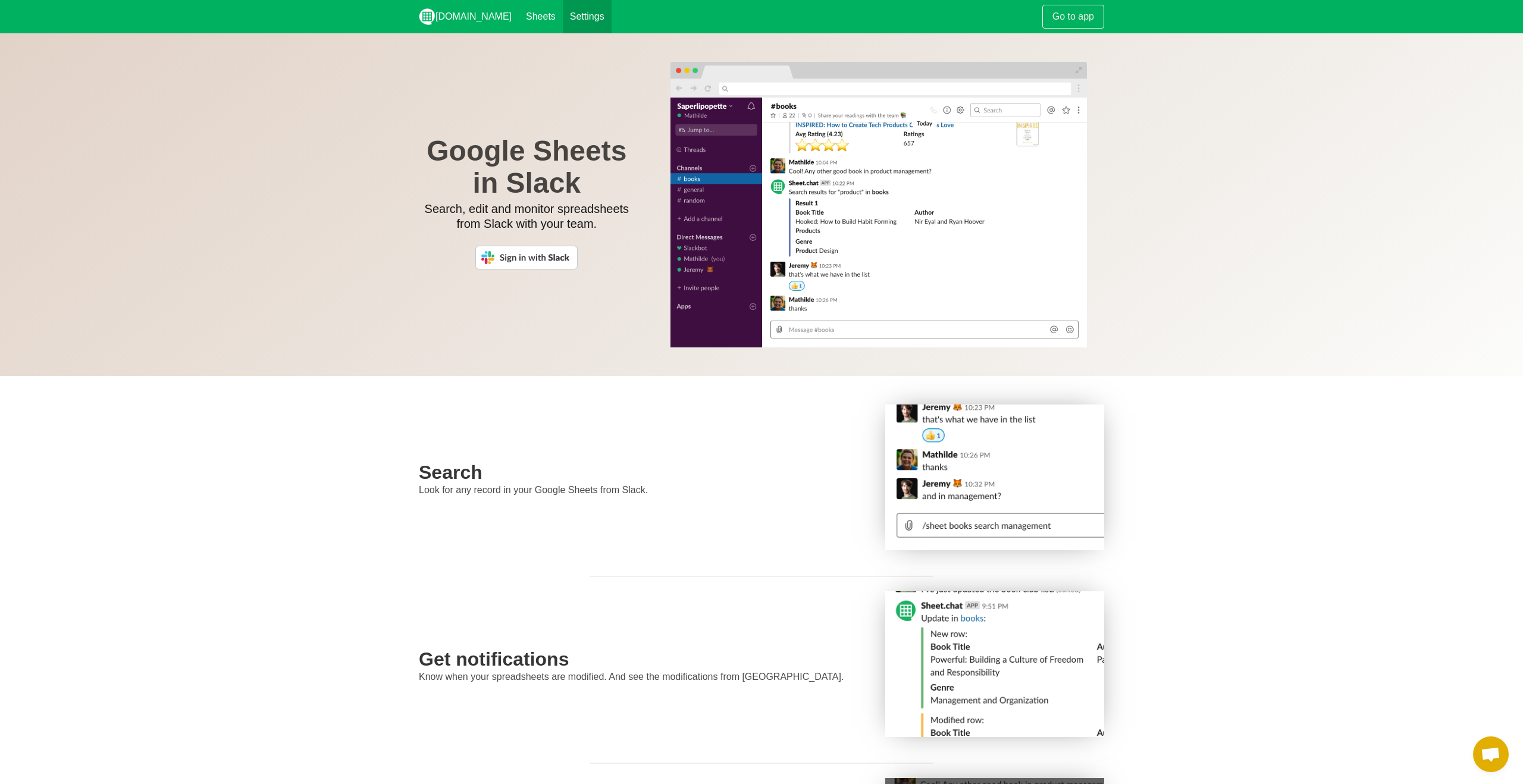
click at [566, 13] on link "Settings" at bounding box center [588, 17] width 49 height 33
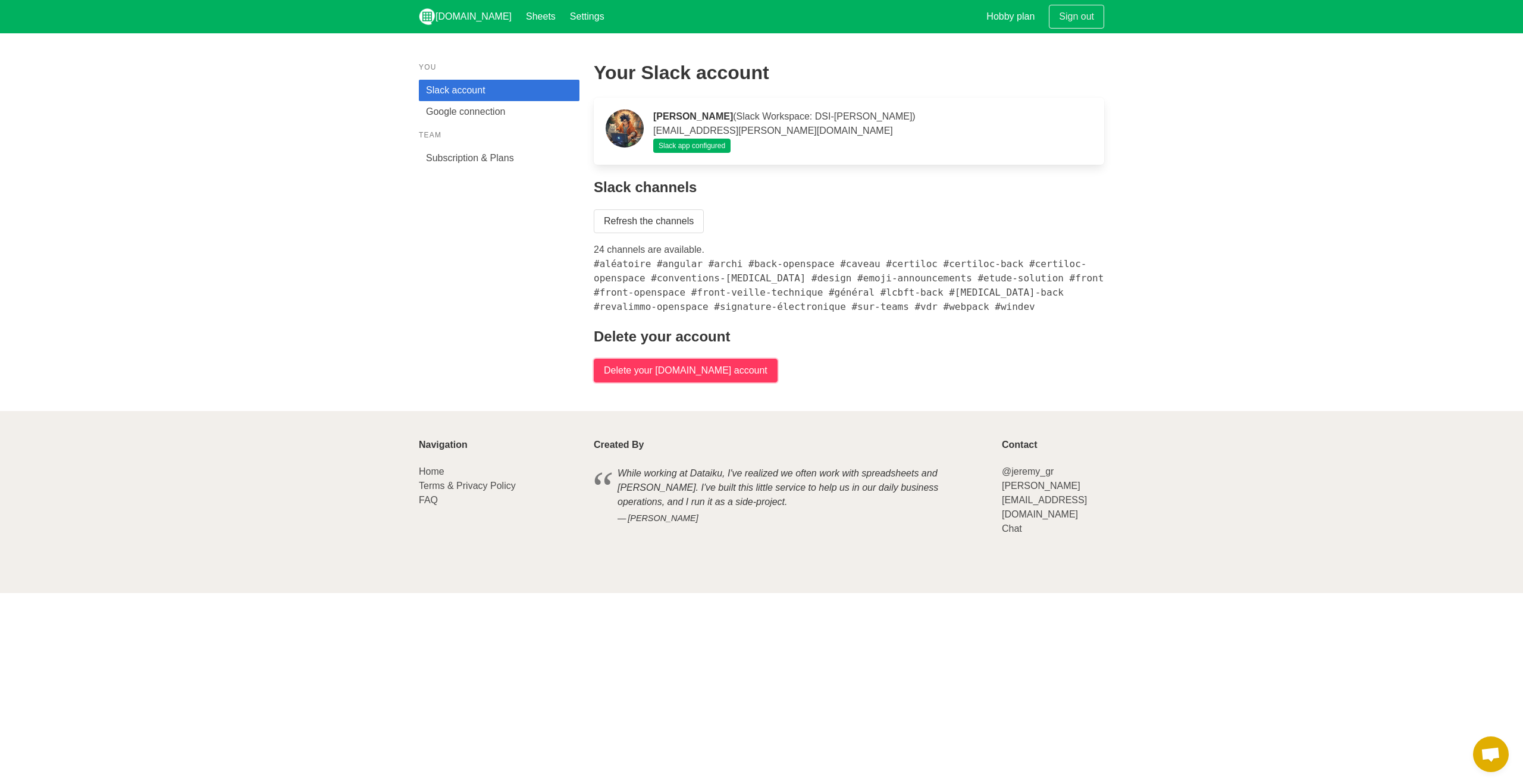
click at [635, 361] on input "Delete your [DOMAIN_NAME] account" at bounding box center [686, 370] width 184 height 23
